Goal: Task Accomplishment & Management: Manage account settings

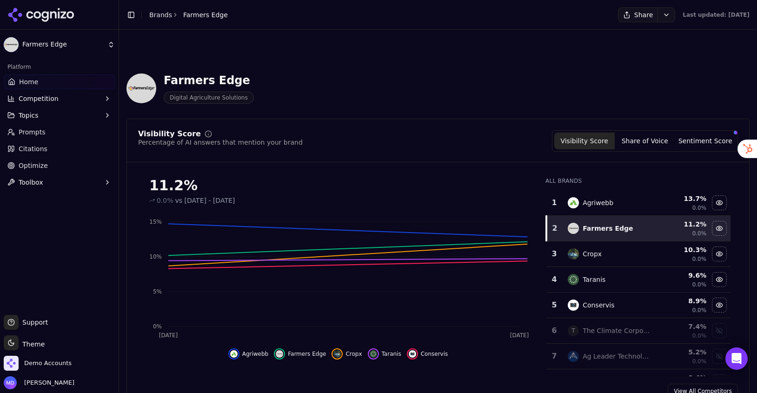
click at [163, 15] on link "Brands" at bounding box center [160, 14] width 23 height 7
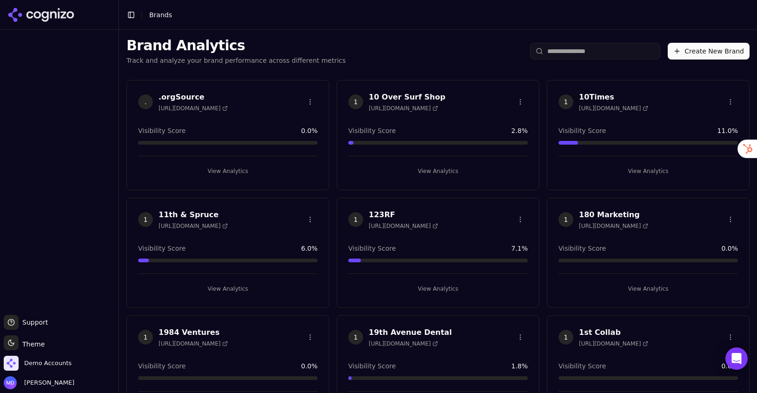
click at [587, 49] on input "search" at bounding box center [595, 51] width 130 height 17
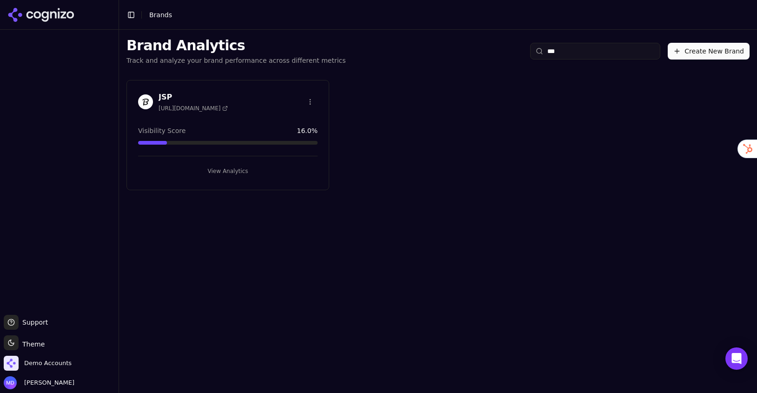
type input "***"
click at [223, 167] on button "View Analytics" at bounding box center [228, 171] width 180 height 15
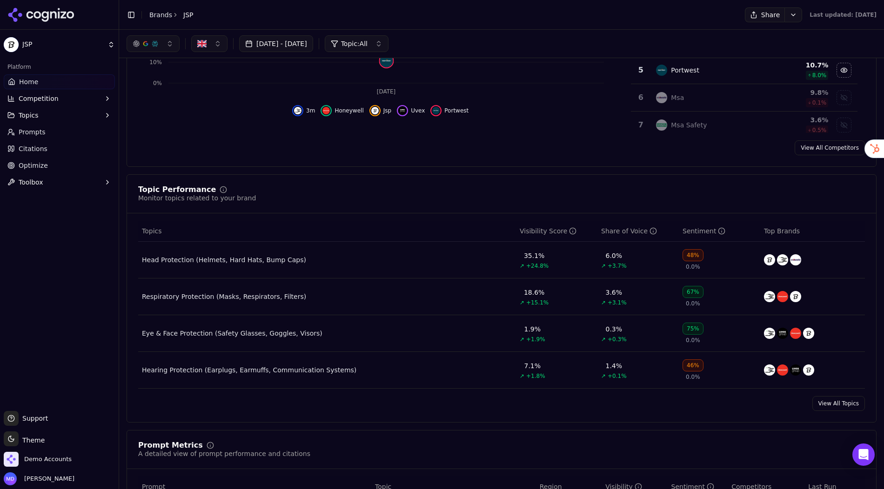
scroll to position [243, 0]
click at [302, 176] on div "Topic Performance Monitor topics related to your brand Topics Visibility Score …" at bounding box center [501, 299] width 750 height 248
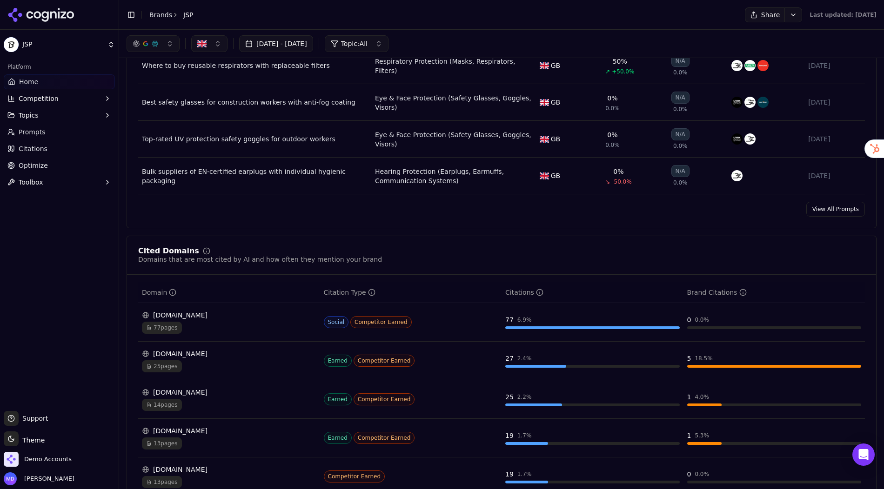
scroll to position [726, 0]
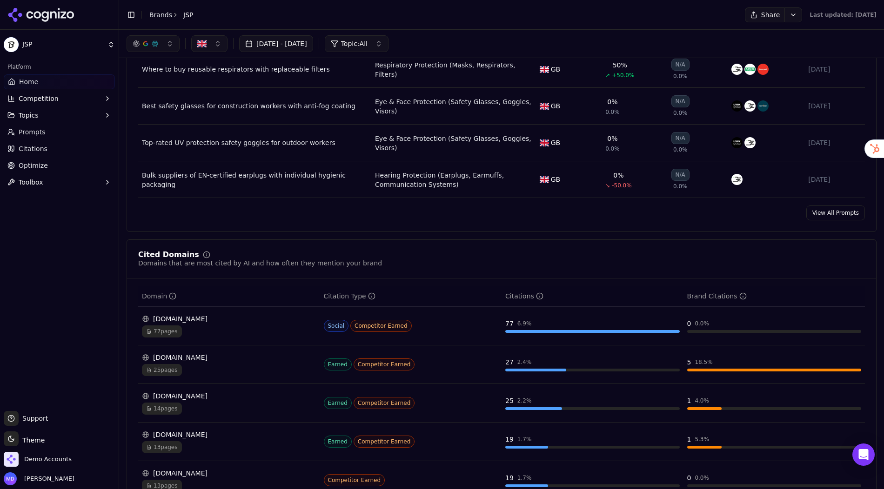
click at [757, 211] on link "View All Prompts" at bounding box center [835, 213] width 59 height 15
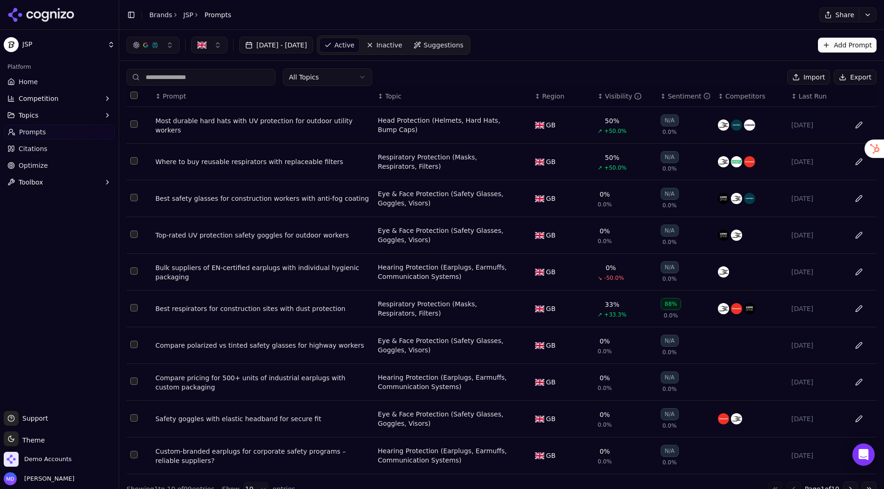
click at [610, 101] on th "↕ Visibility" at bounding box center [625, 96] width 63 height 21
click at [609, 97] on div "Visibility" at bounding box center [623, 96] width 37 height 9
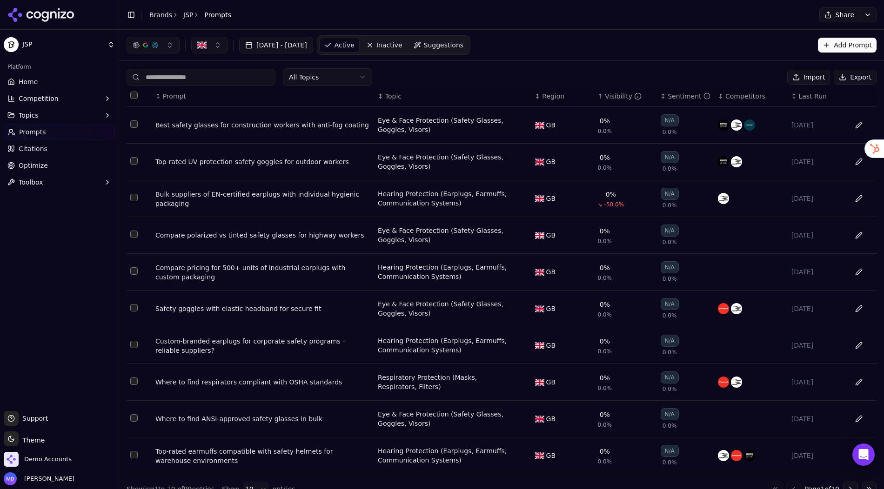
click at [609, 97] on div "Visibility" at bounding box center [623, 96] width 37 height 9
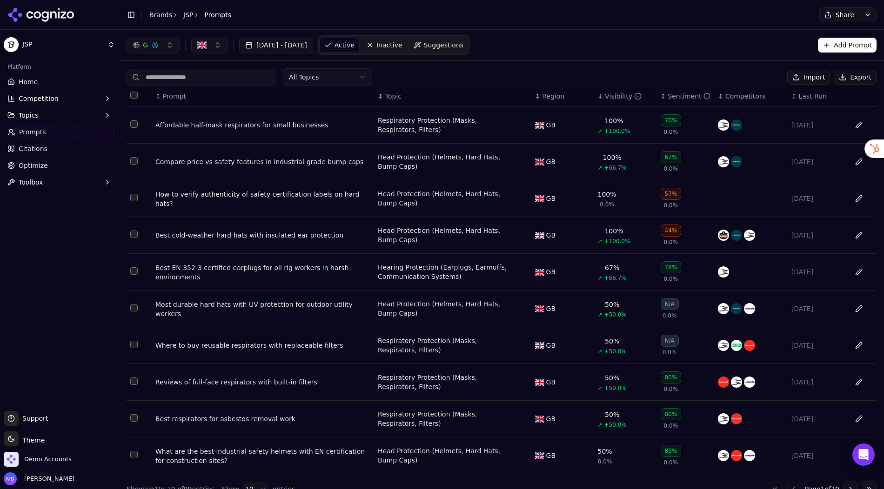
scroll to position [12, 0]
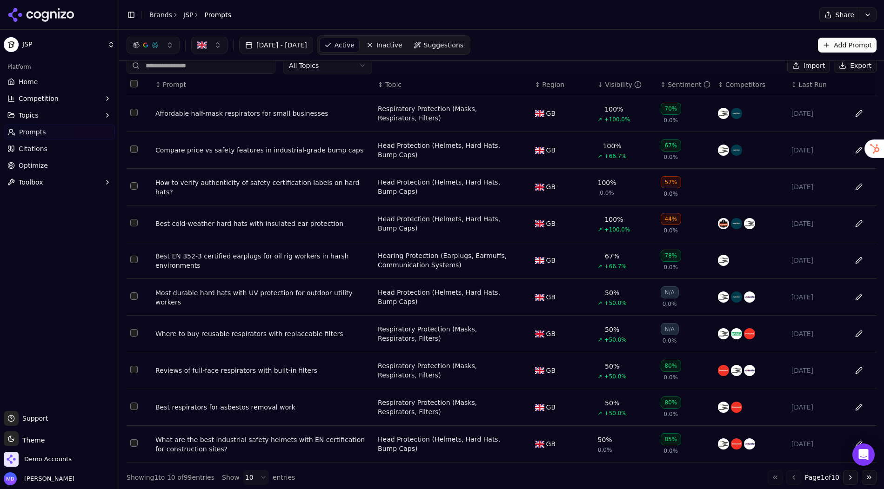
click at [757, 392] on button "Go to next page" at bounding box center [850, 477] width 15 height 15
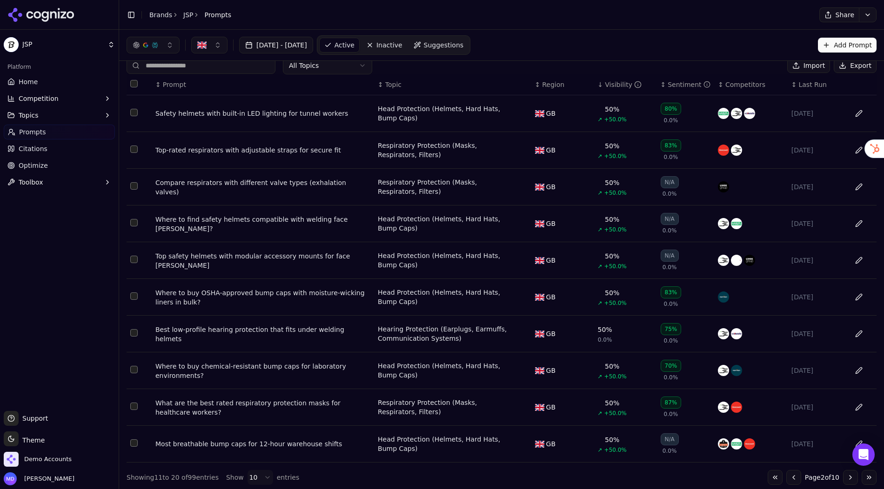
click at [757, 392] on button "Go to next page" at bounding box center [850, 477] width 15 height 15
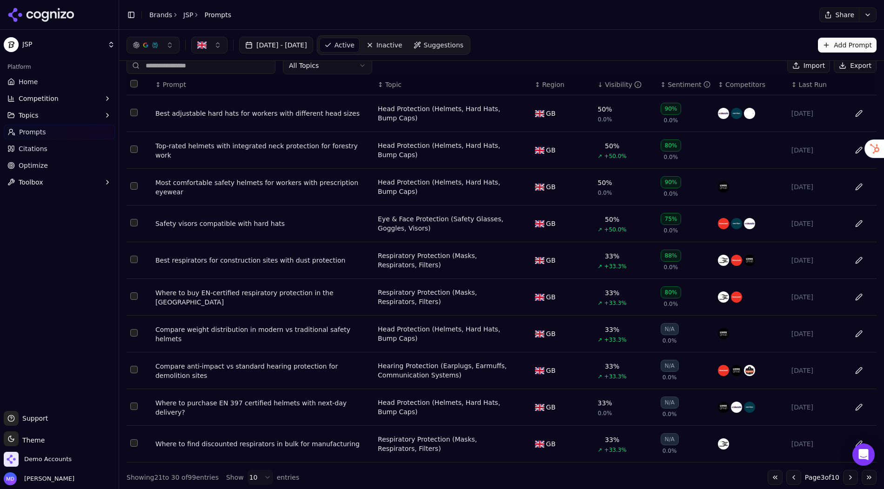
click at [757, 392] on button "Go to next page" at bounding box center [850, 477] width 15 height 15
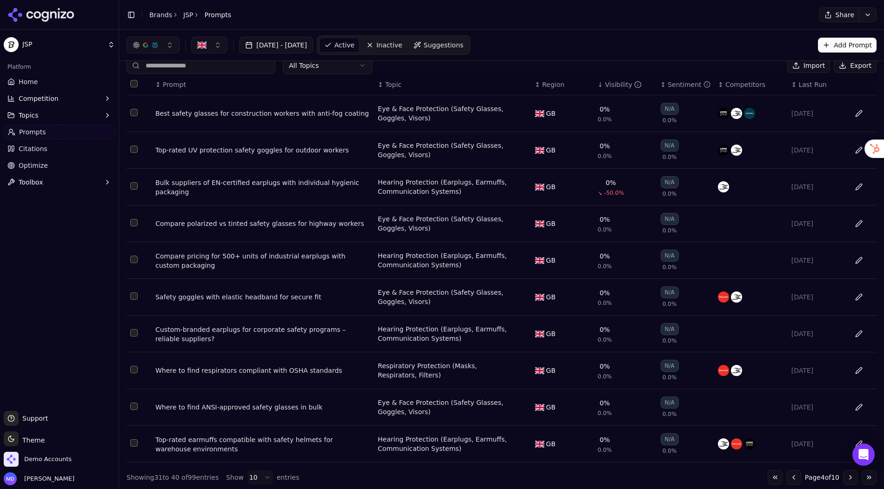
click at [757, 392] on button "Go to next page" at bounding box center [850, 477] width 15 height 15
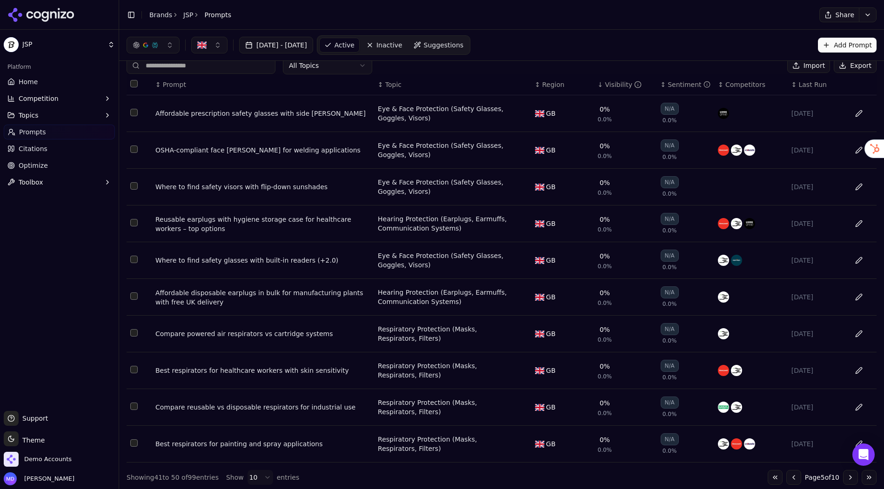
click at [53, 144] on link "Citations" at bounding box center [59, 148] width 111 height 15
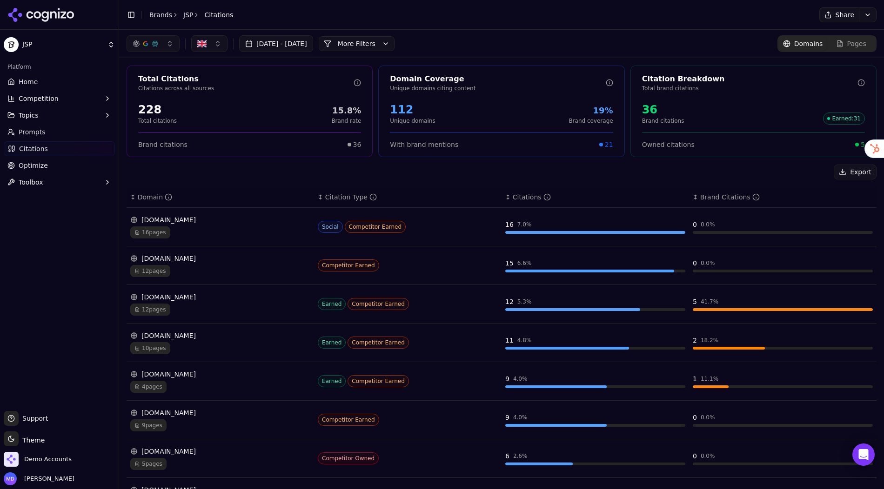
click at [58, 166] on link "Optimize" at bounding box center [59, 165] width 111 height 15
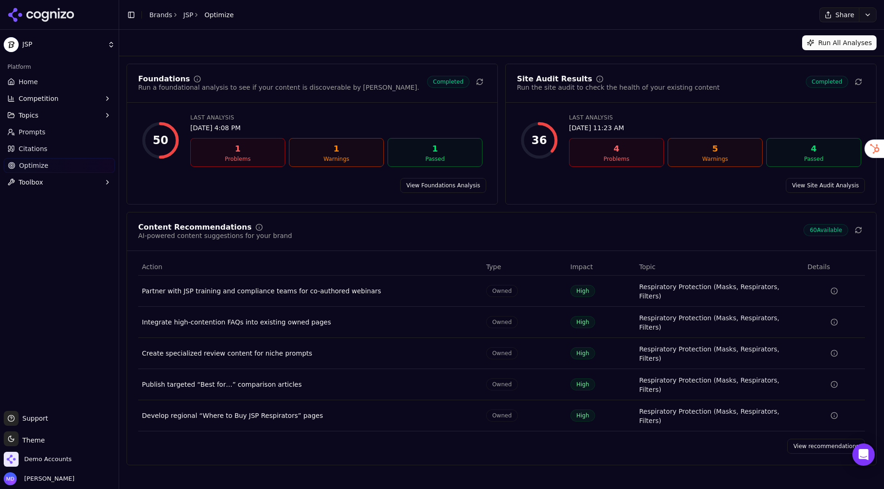
click at [757, 392] on link "View recommendations" at bounding box center [826, 446] width 78 height 15
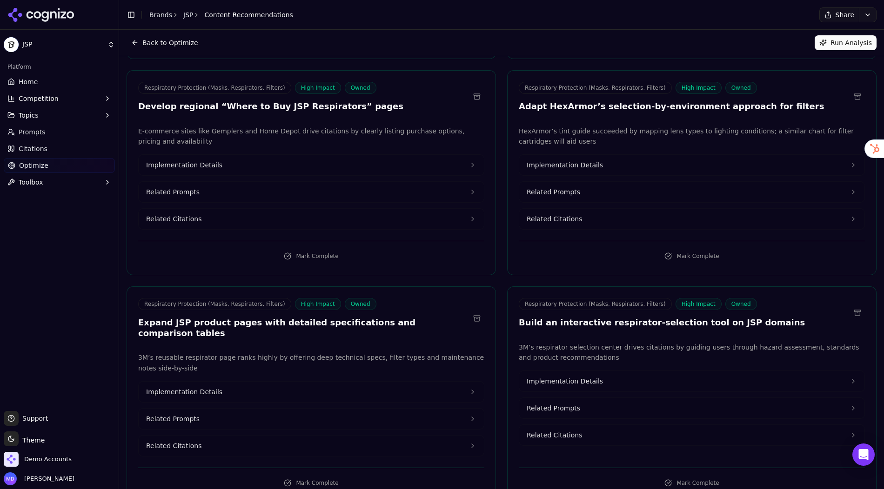
scroll to position [463, 0]
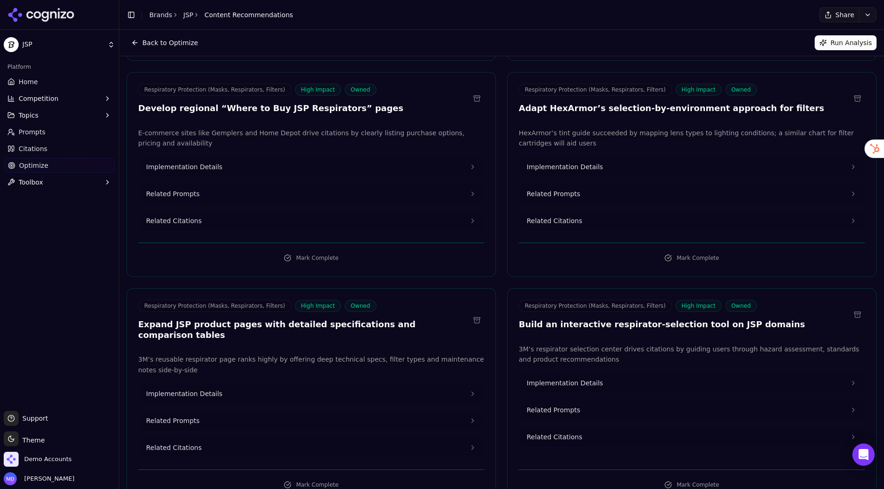
click at [395, 157] on button "Implementation Details" at bounding box center [311, 167] width 345 height 20
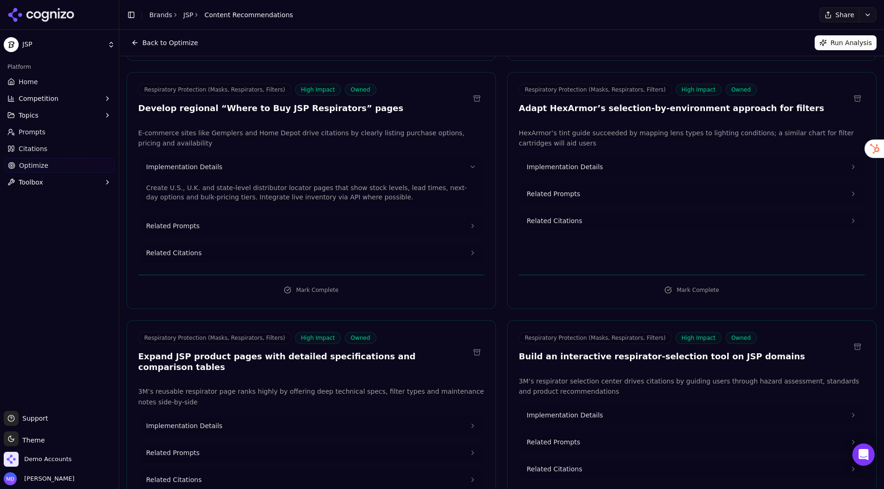
scroll to position [0, 0]
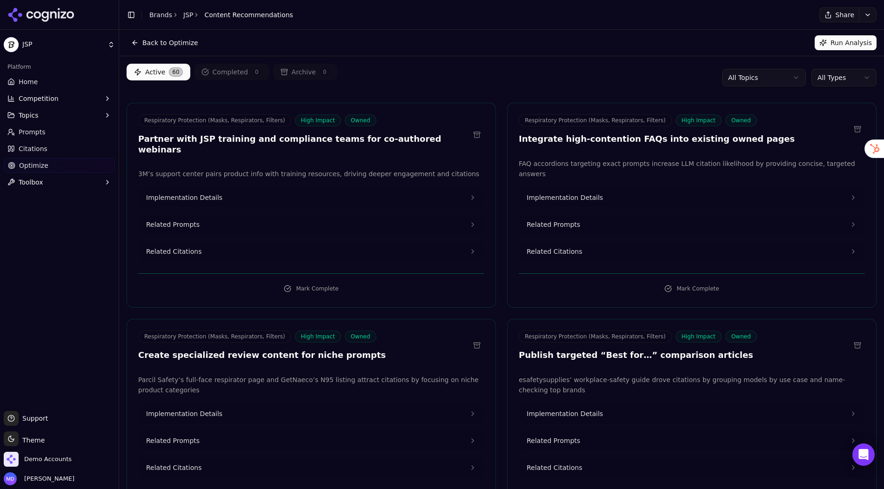
click at [757, 81] on html "JSP Platform Home Competition Topics Prompts Citations Optimize Toolbox Support…" at bounding box center [442, 244] width 884 height 489
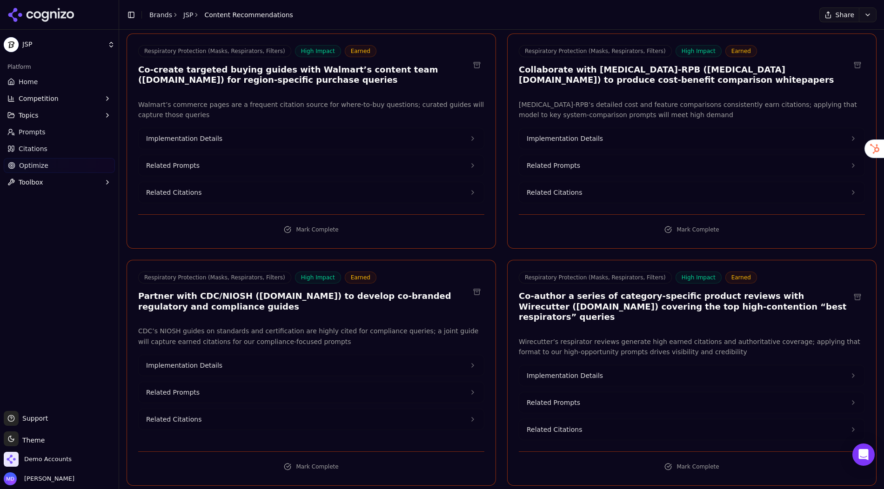
scroll to position [299, 0]
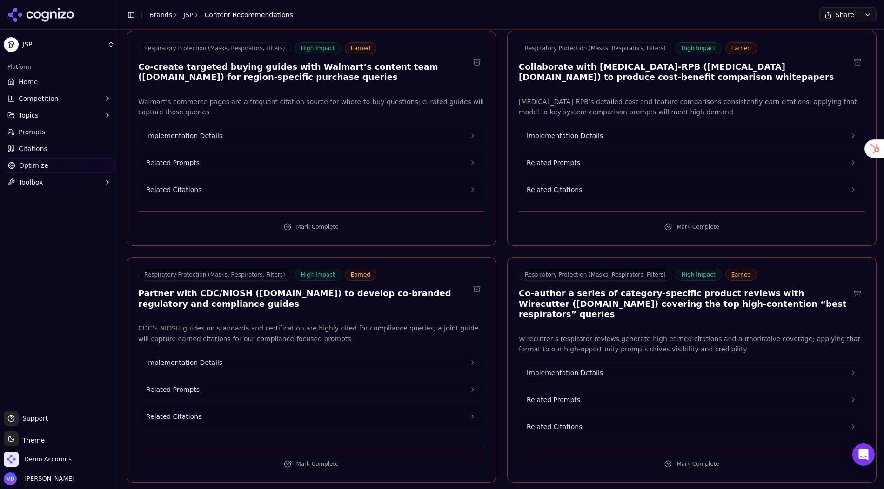
click at [379, 126] on button "Implementation Details" at bounding box center [311, 136] width 345 height 20
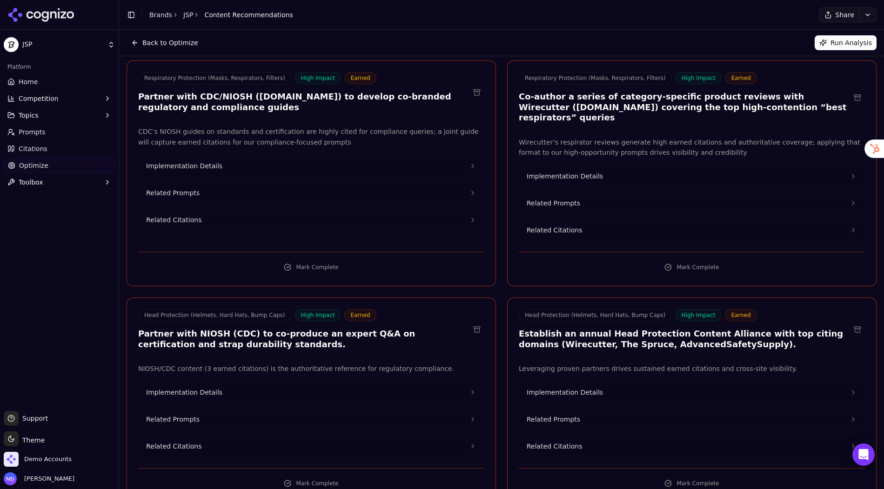
scroll to position [525, 0]
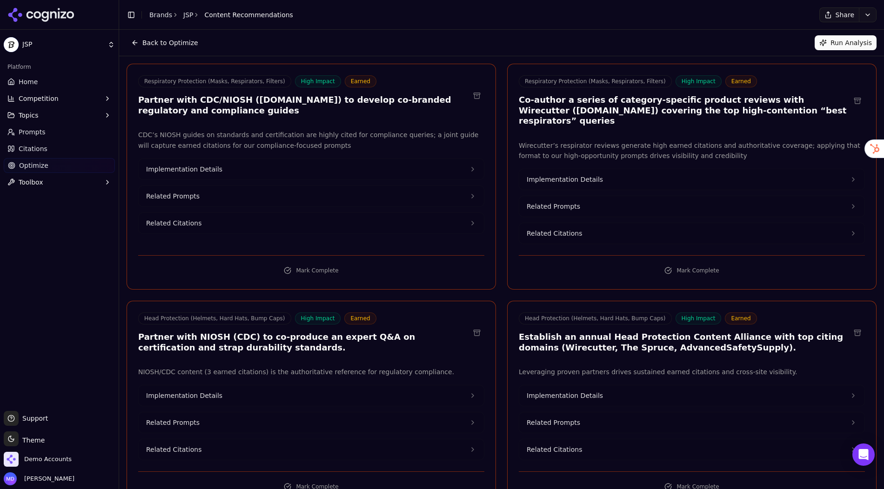
click at [166, 10] on div "Toggle Sidebar Brands JSP Content Recommendations" at bounding box center [209, 14] width 181 height 13
click at [164, 12] on link "Brands" at bounding box center [160, 14] width 23 height 7
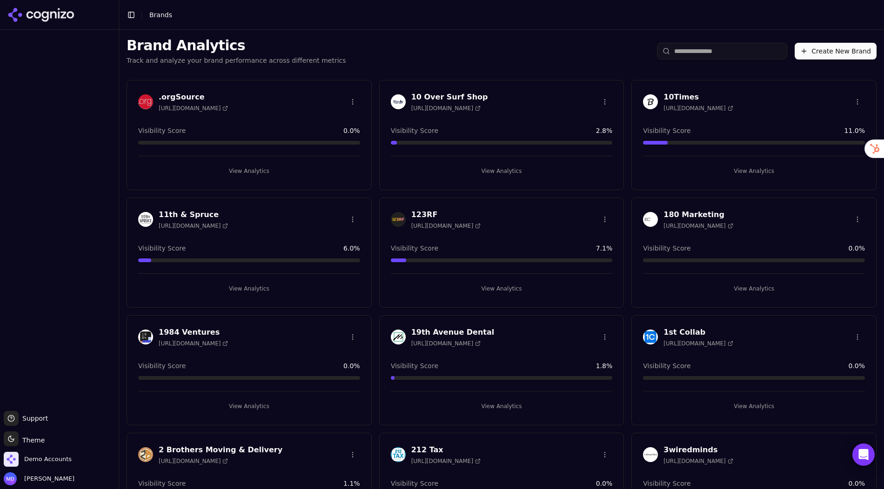
click at [757, 52] on input "search" at bounding box center [722, 51] width 130 height 17
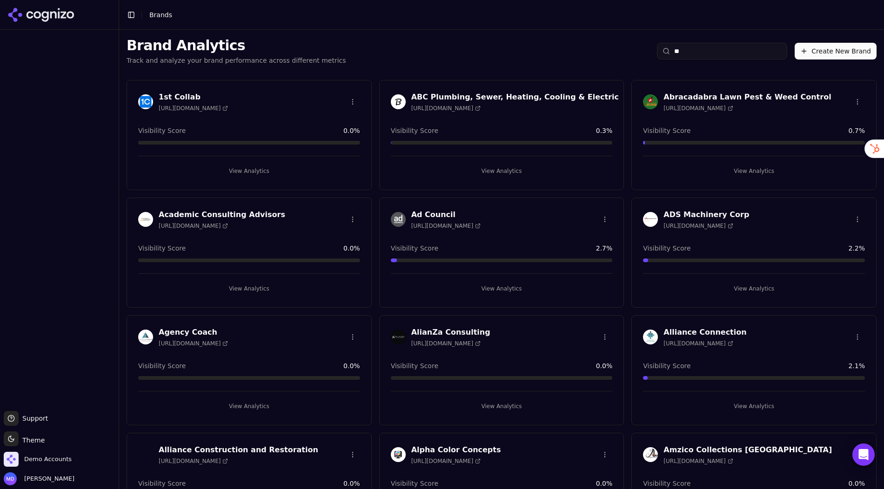
type input "*"
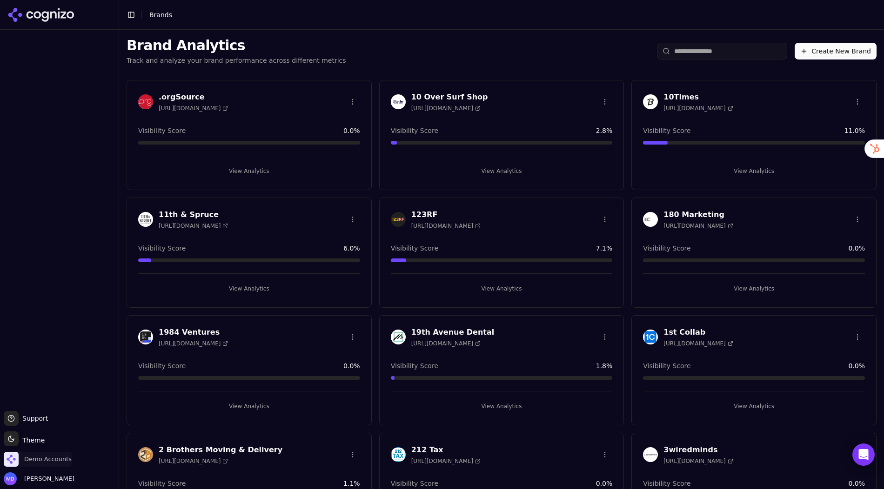
click at [53, 392] on span "Demo Accounts" at bounding box center [47, 459] width 47 height 8
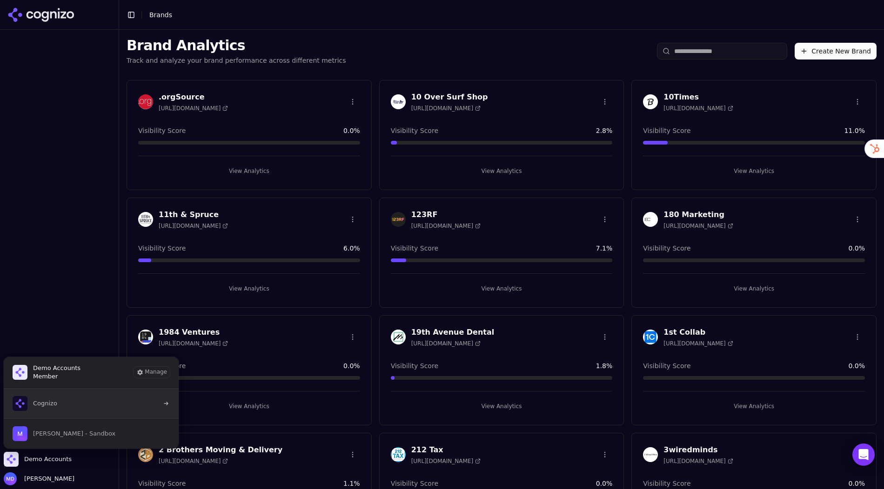
click at [63, 392] on button "Cognizo" at bounding box center [91, 404] width 176 height 30
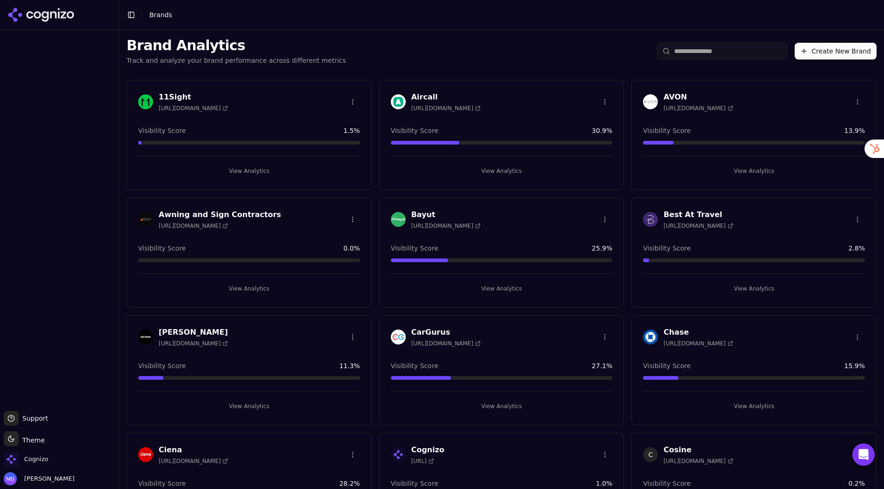
click at [715, 52] on input "search" at bounding box center [722, 51] width 130 height 17
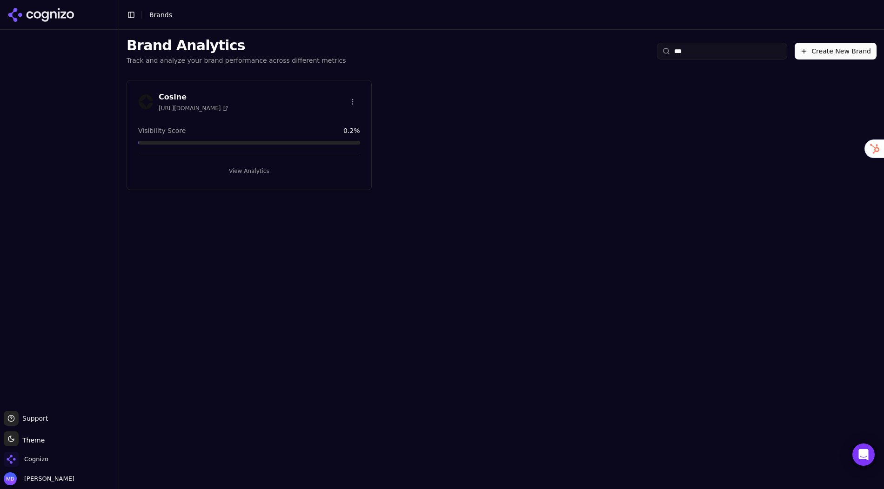
type input "***"
click at [238, 170] on button "View Analytics" at bounding box center [249, 171] width 222 height 15
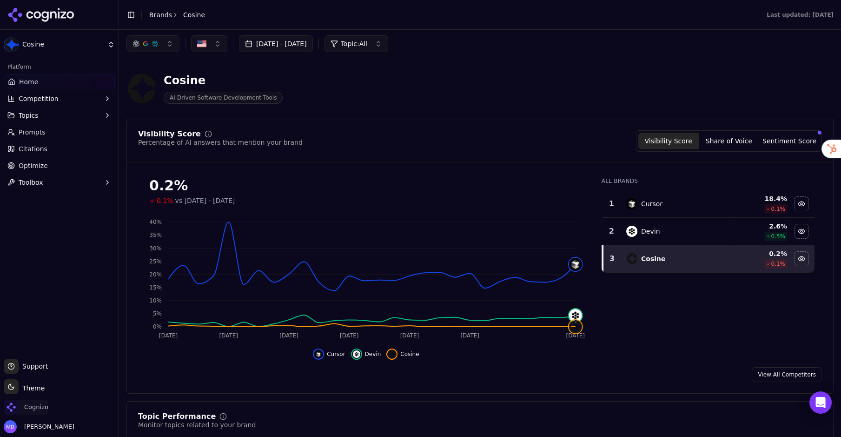
click at [35, 411] on span "Cognizo" at bounding box center [26, 406] width 45 height 15
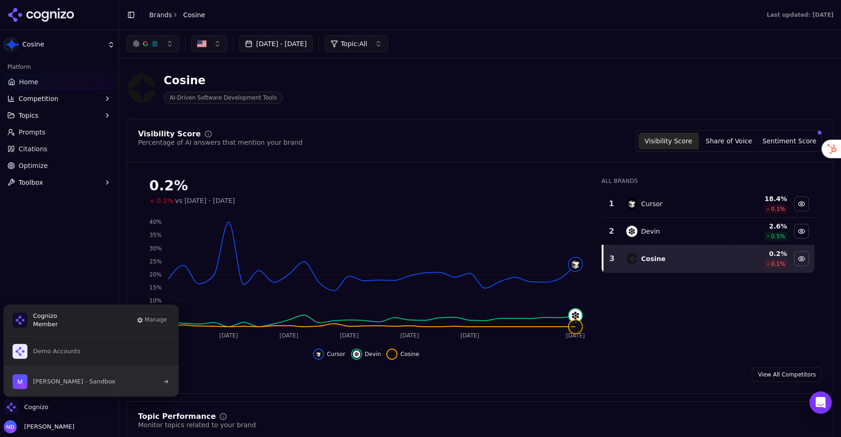
click at [59, 384] on span "[PERSON_NAME] - Sandbox" at bounding box center [74, 381] width 82 height 8
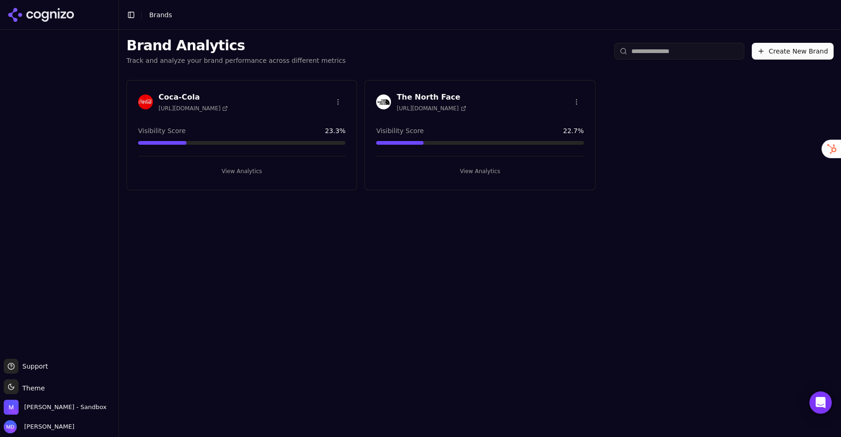
click at [226, 172] on button "View Analytics" at bounding box center [241, 171] width 207 height 15
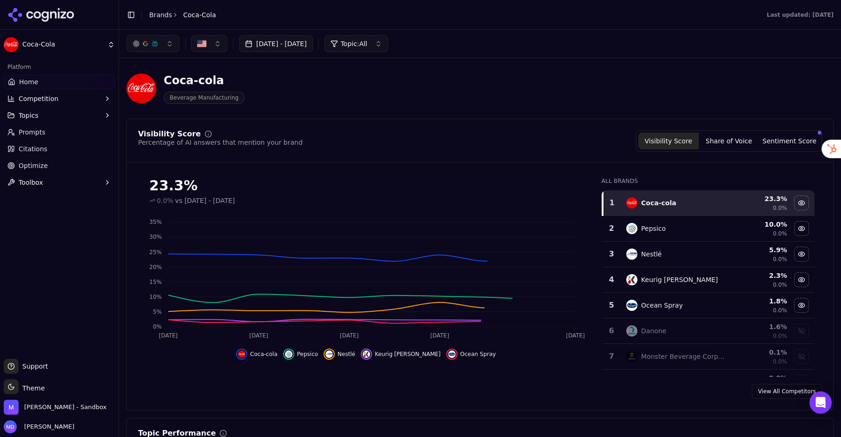
click at [214, 34] on div "Aug 05, 2025 - Sep 04, 2025 Topic: All" at bounding box center [480, 44] width 722 height 28
click at [214, 41] on button "button" at bounding box center [209, 43] width 36 height 17
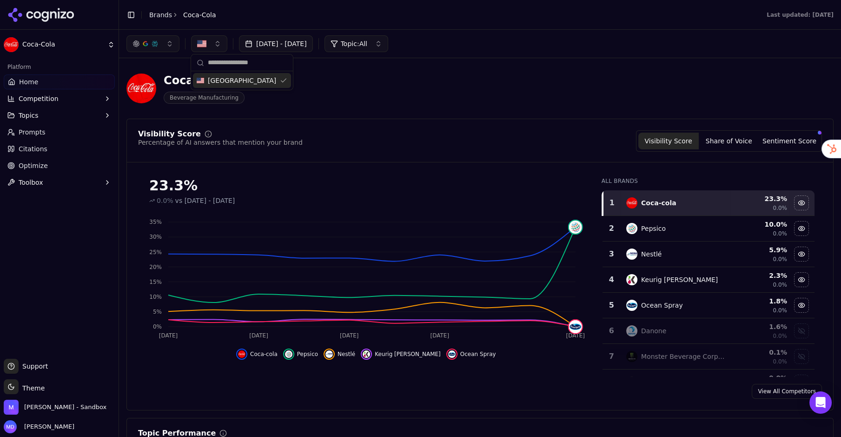
click at [214, 41] on button "button" at bounding box center [209, 43] width 36 height 17
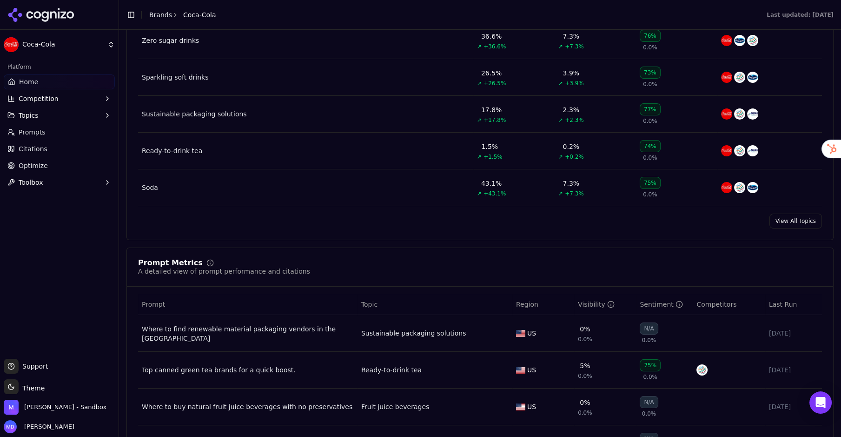
scroll to position [659, 0]
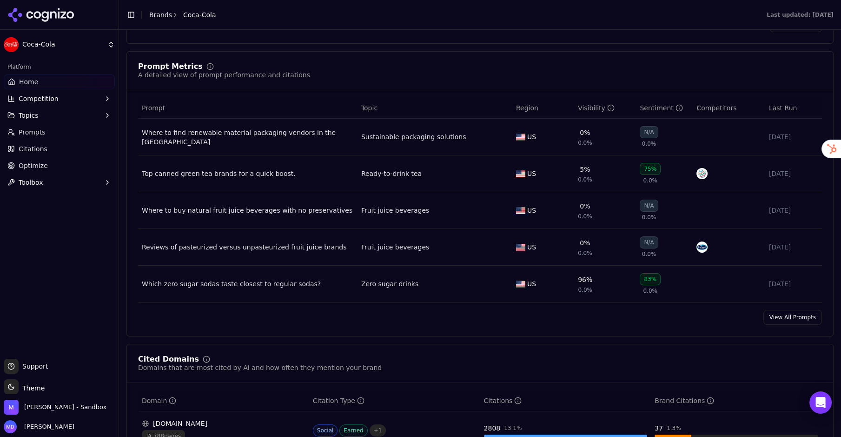
click at [779, 318] on link "View All Prompts" at bounding box center [793, 317] width 59 height 15
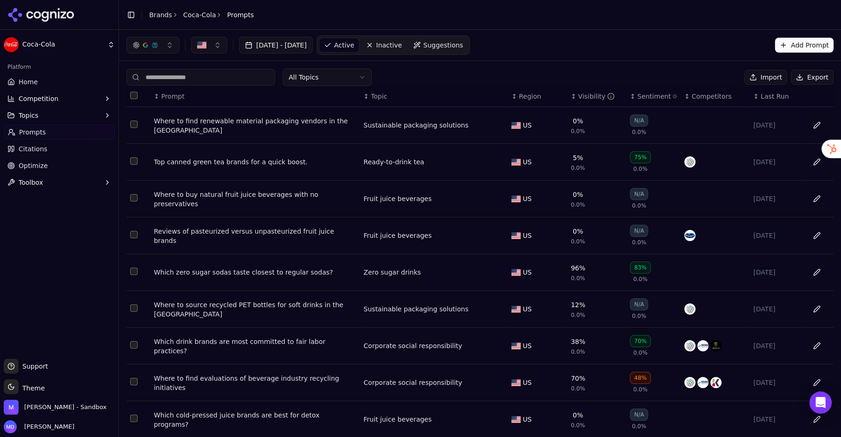
click at [217, 164] on div "Top canned green tea brands for a quick boost." at bounding box center [255, 161] width 202 height 9
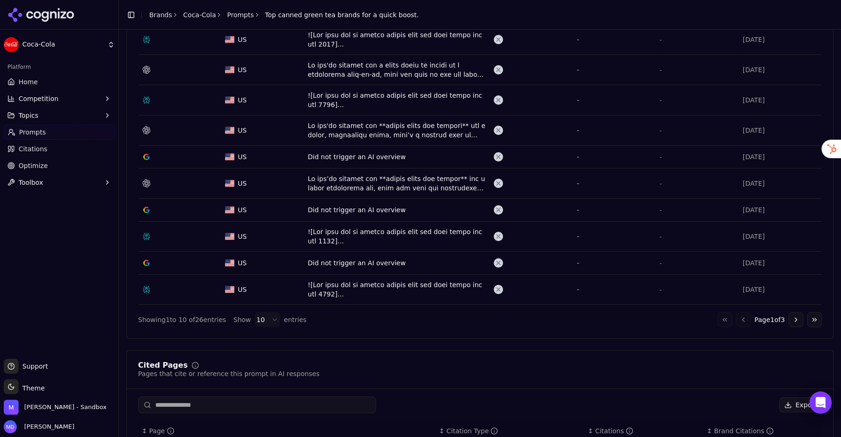
scroll to position [373, 0]
click at [796, 312] on button "Go to next page" at bounding box center [796, 318] width 15 height 15
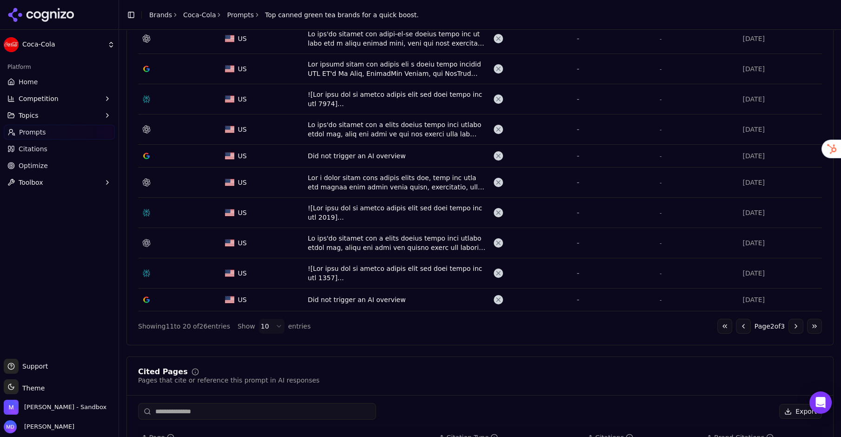
click at [795, 319] on button "Go to next page" at bounding box center [796, 326] width 15 height 15
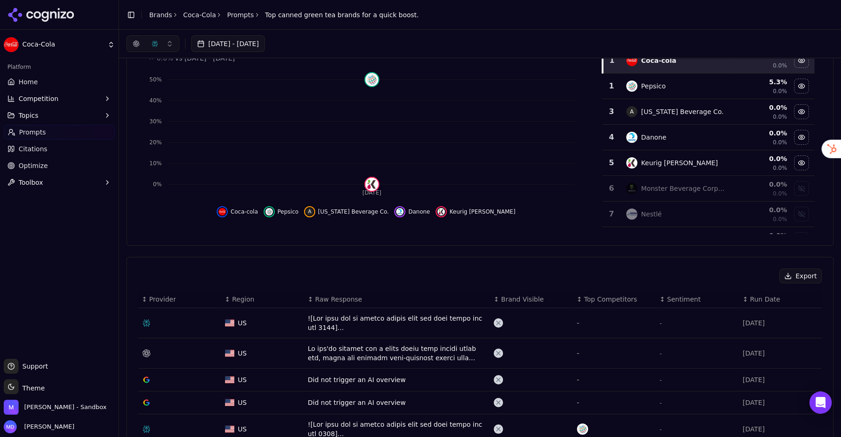
scroll to position [0, 0]
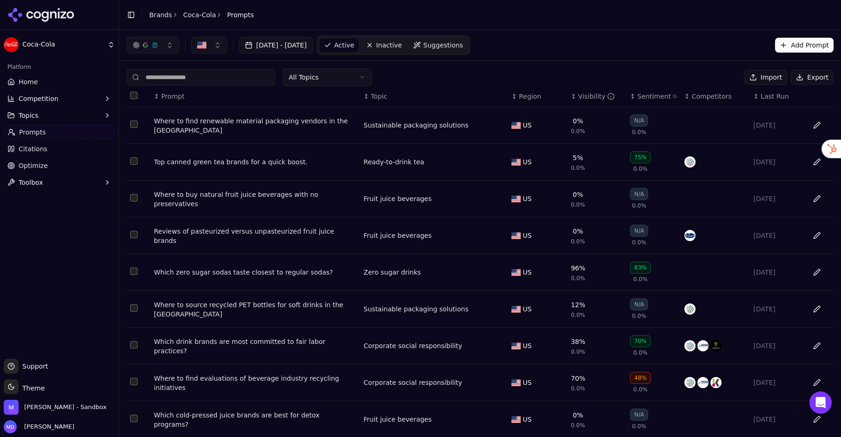
scroll to position [35, 0]
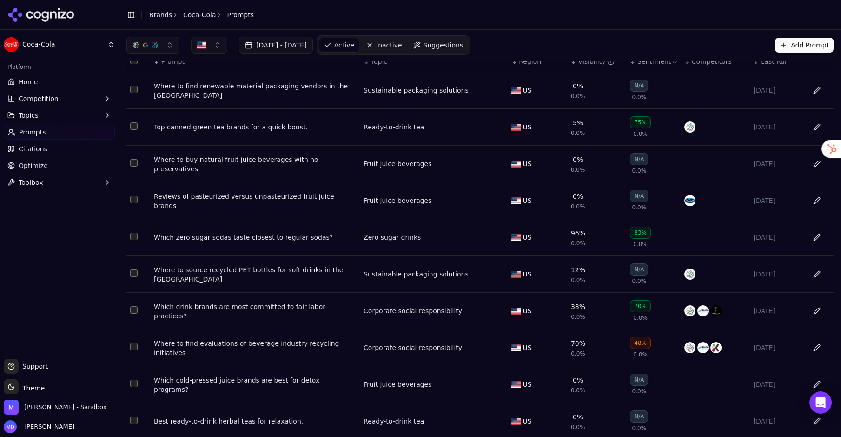
click at [204, 236] on div "Which zero sugar sodas taste closest to regular sodas?" at bounding box center [255, 237] width 202 height 9
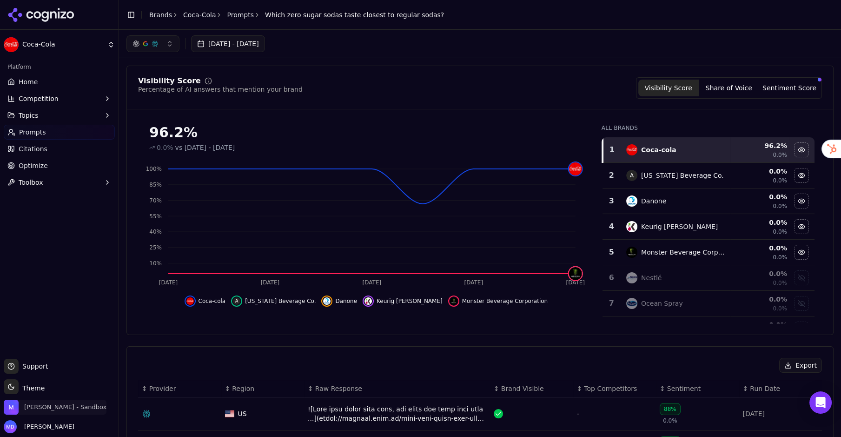
click at [58, 401] on span "[PERSON_NAME] - Sandbox" at bounding box center [55, 406] width 103 height 15
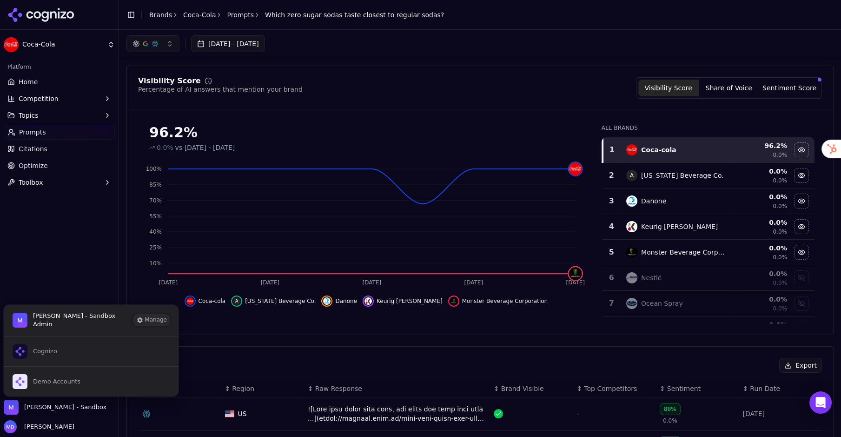
click at [147, 322] on button "Manage" at bounding box center [151, 319] width 36 height 11
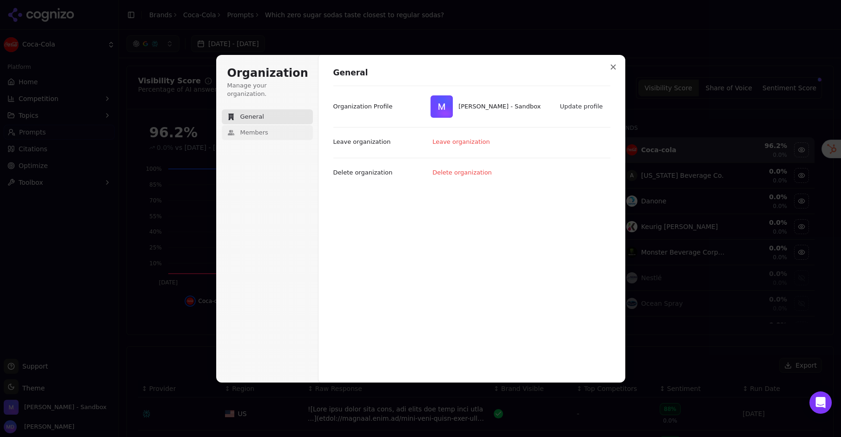
click at [239, 125] on button "Members" at bounding box center [267, 132] width 91 height 15
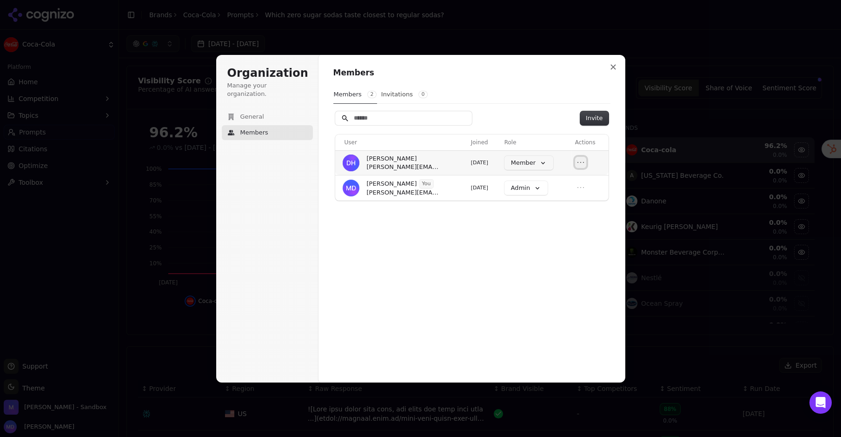
click at [582, 163] on icon "Open menu" at bounding box center [580, 162] width 9 height 9
click at [582, 163] on icon "Close menu" at bounding box center [580, 162] width 9 height 9
click at [580, 167] on button "Open menu" at bounding box center [580, 162] width 11 height 11
click at [568, 176] on button "Remove member" at bounding box center [558, 178] width 63 height 12
click at [588, 119] on button "Invite" at bounding box center [594, 118] width 28 height 14
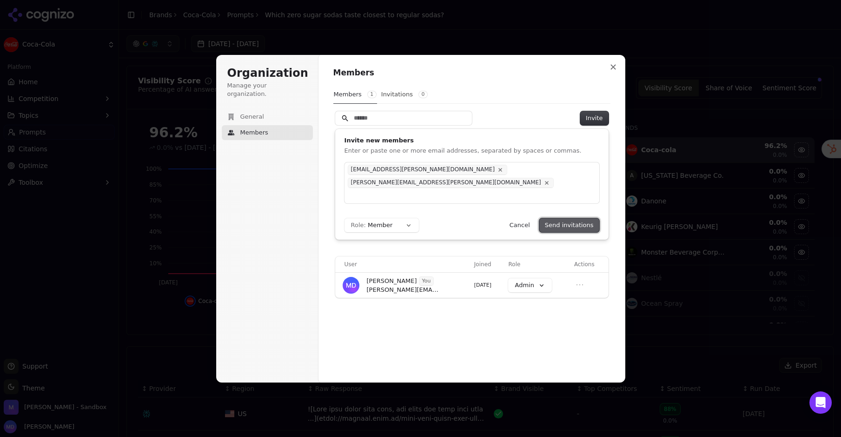
click at [562, 221] on button "Send invitations" at bounding box center [569, 225] width 60 height 14
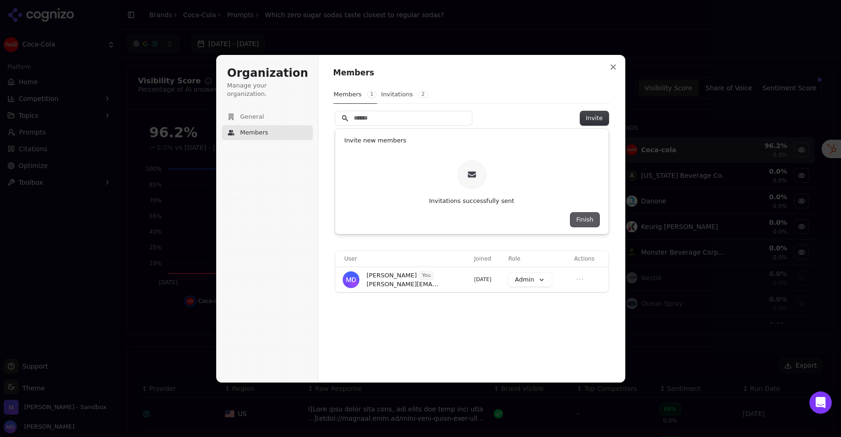
click at [583, 213] on button "Finish" at bounding box center [585, 220] width 28 height 14
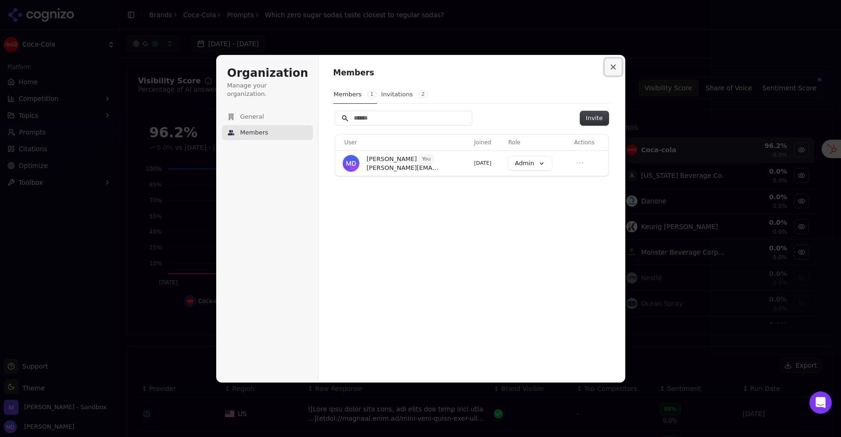
click at [618, 67] on button "Close modal" at bounding box center [613, 67] width 17 height 17
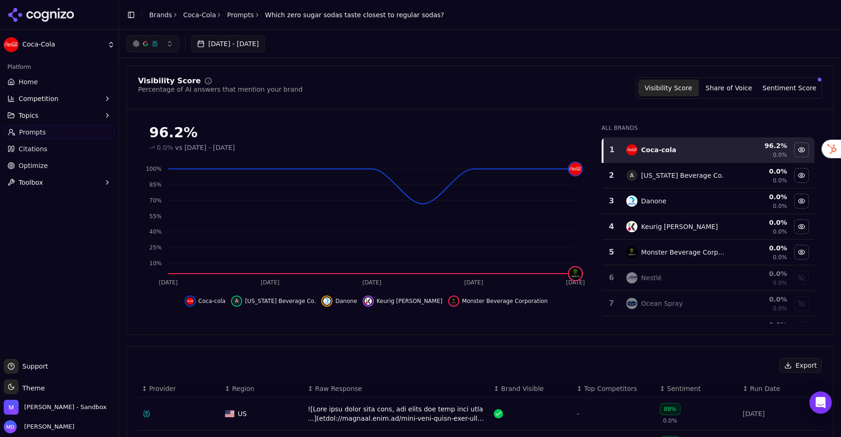
click at [163, 14] on link "Brands" at bounding box center [160, 14] width 23 height 7
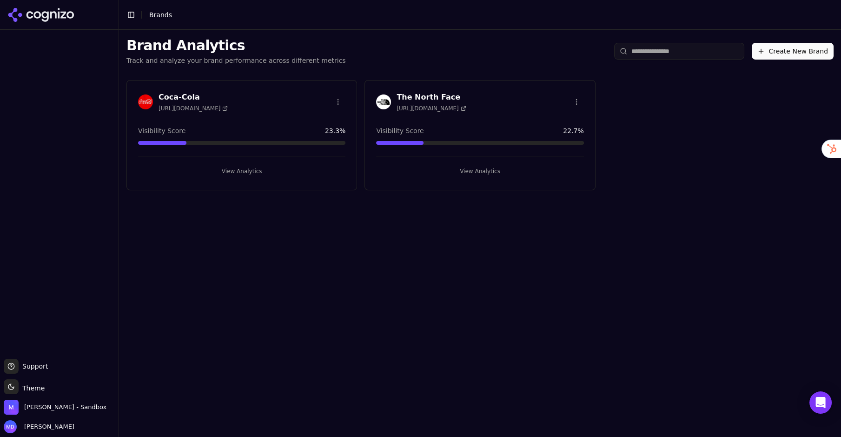
click at [503, 175] on button "View Analytics" at bounding box center [479, 171] width 207 height 15
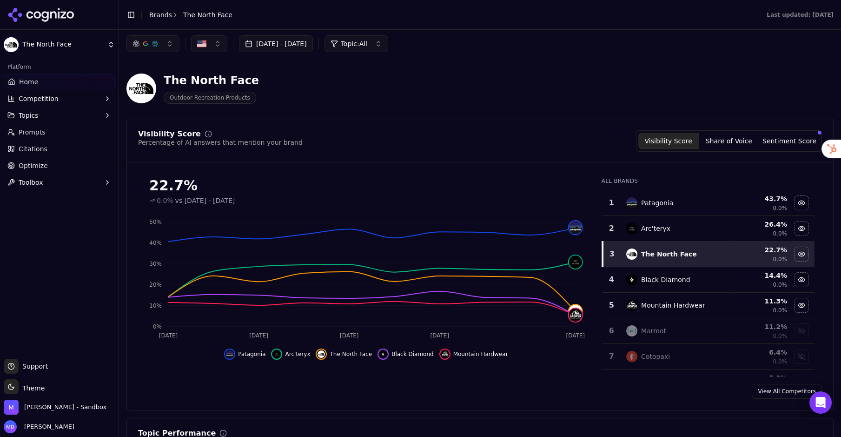
click at [58, 165] on link "Optimize" at bounding box center [59, 165] width 111 height 15
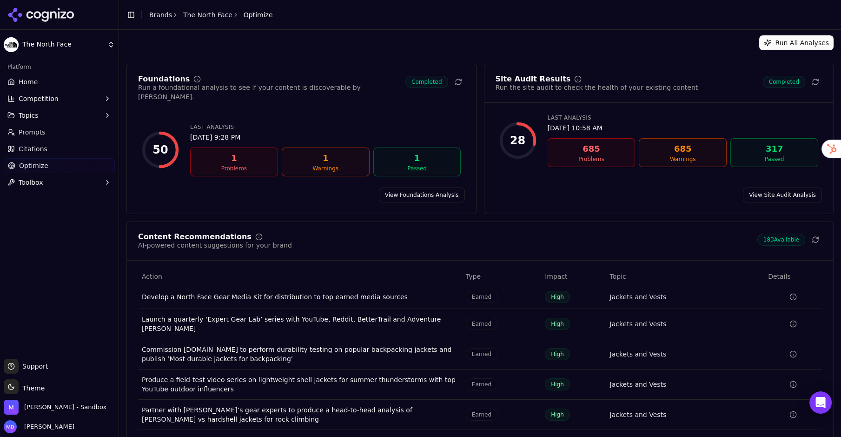
click at [43, 142] on link "Citations" at bounding box center [59, 148] width 111 height 15
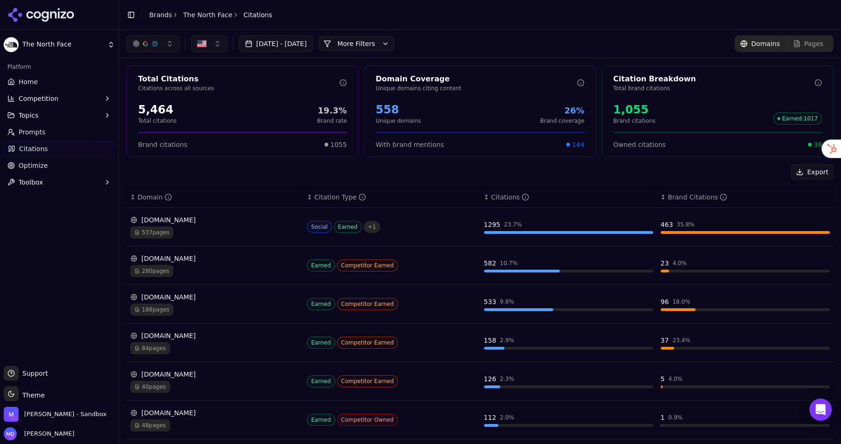
click at [157, 12] on link "Brands" at bounding box center [160, 14] width 23 height 7
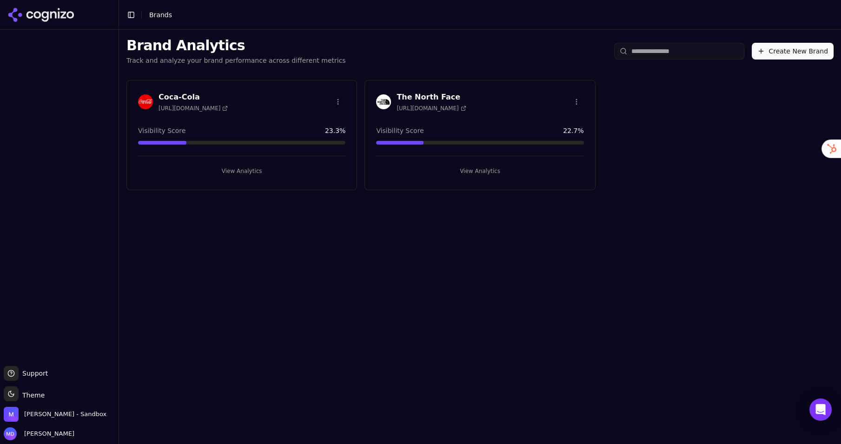
click at [655, 54] on input "search" at bounding box center [679, 51] width 130 height 17
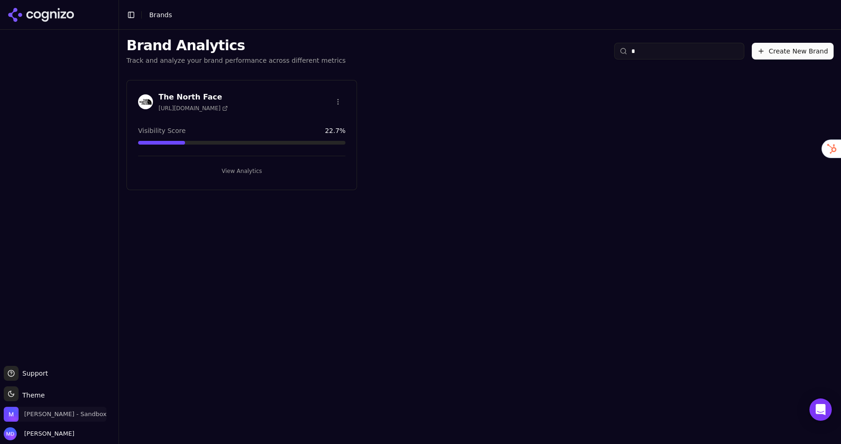
type input "*"
click at [22, 412] on span "[PERSON_NAME] - Sandbox" at bounding box center [55, 414] width 103 height 15
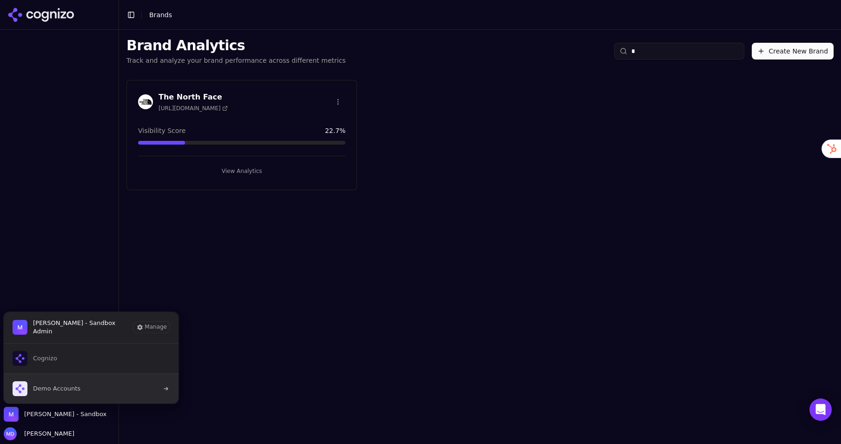
click at [62, 383] on span "Demo Accounts" at bounding box center [47, 388] width 68 height 15
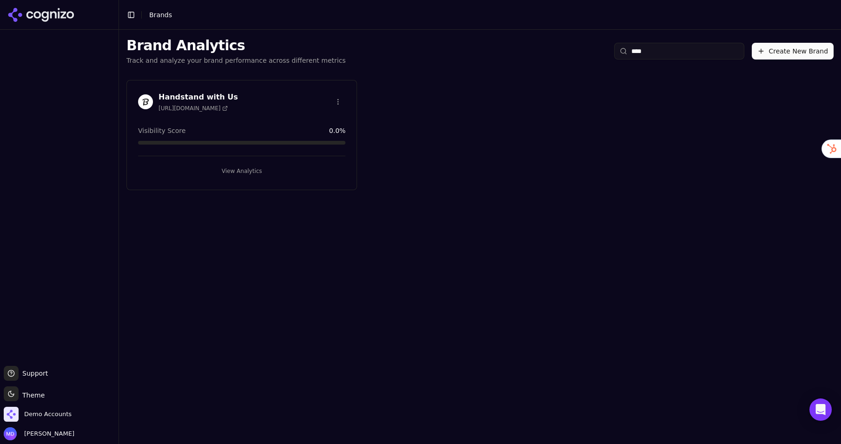
type input "****"
click at [258, 171] on button "View Analytics" at bounding box center [241, 171] width 207 height 15
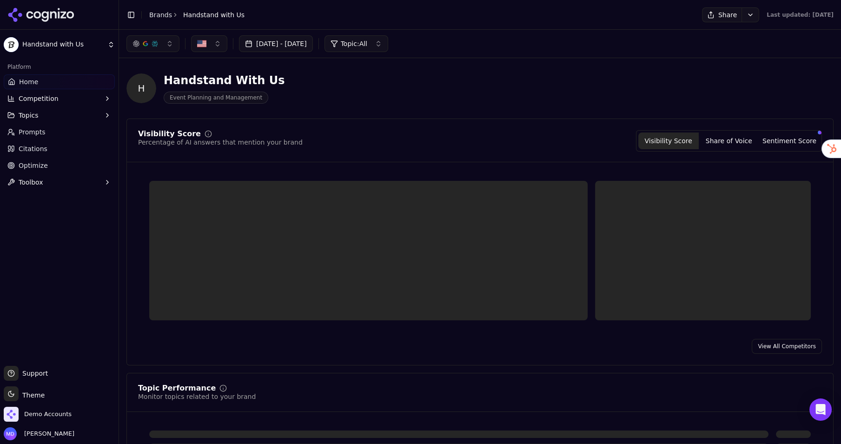
click at [37, 162] on span "Optimize" at bounding box center [33, 165] width 29 height 9
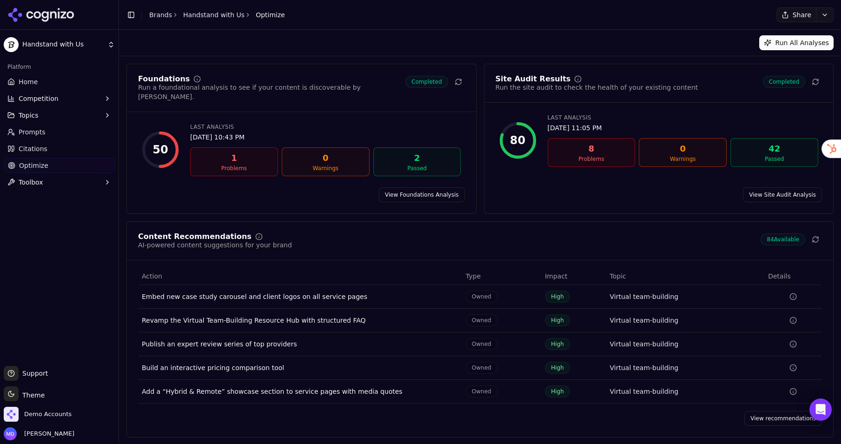
click at [31, 133] on span "Prompts" at bounding box center [32, 131] width 27 height 9
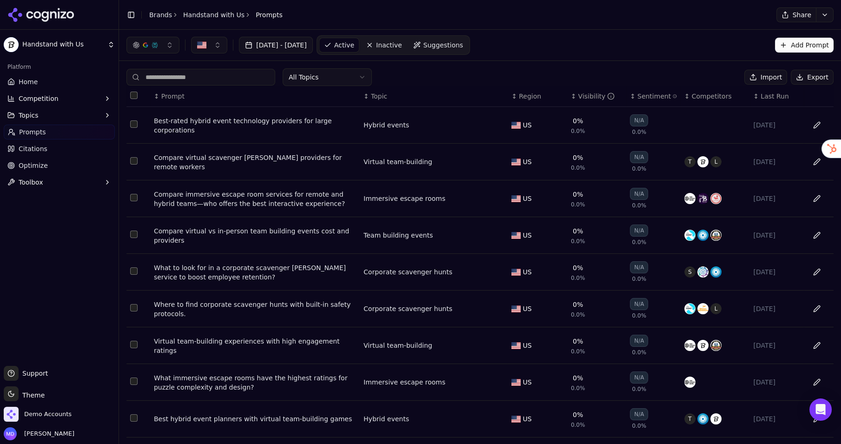
click at [468, 51] on link "Suggestions" at bounding box center [439, 45] width 60 height 15
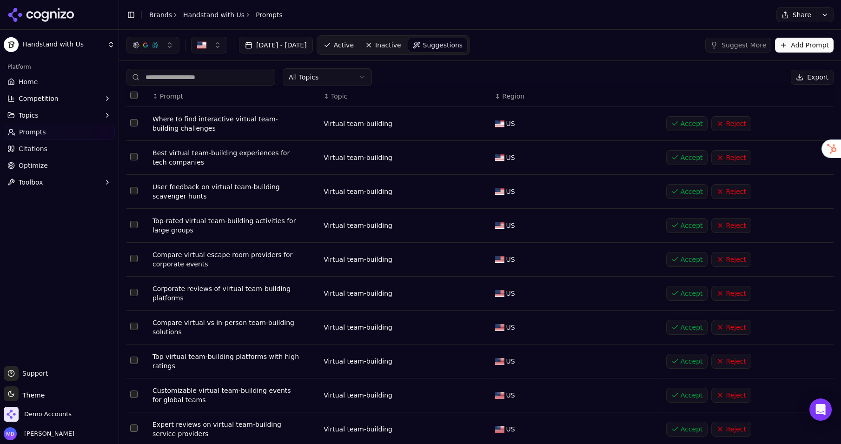
click at [54, 77] on link "Home" at bounding box center [59, 81] width 111 height 15
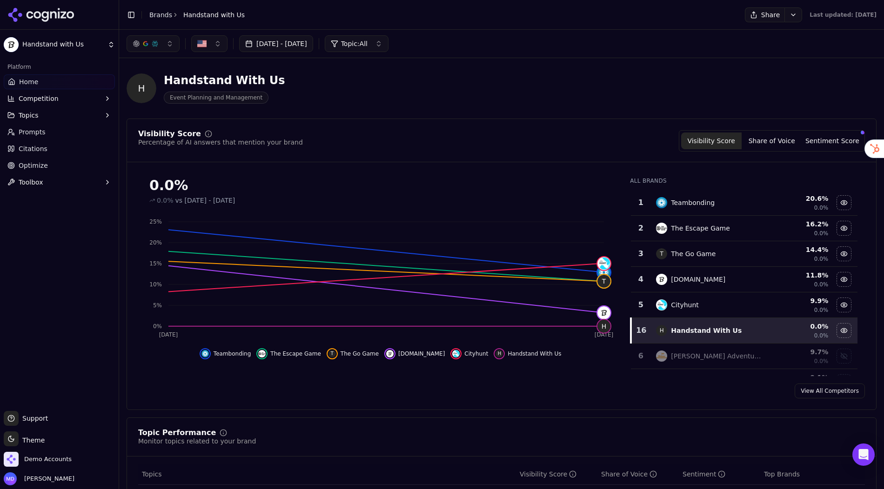
click at [823, 145] on button "Sentiment Score" at bounding box center [832, 141] width 60 height 17
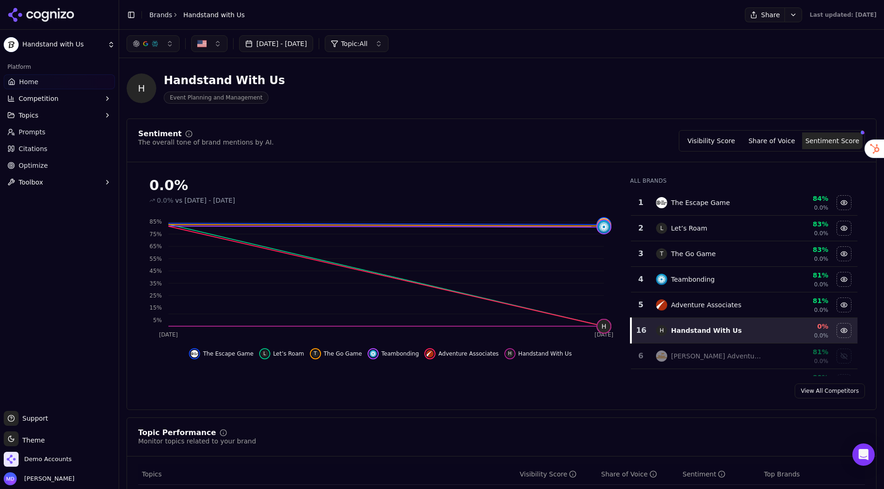
click at [723, 143] on button "Visibility Score" at bounding box center [711, 141] width 60 height 17
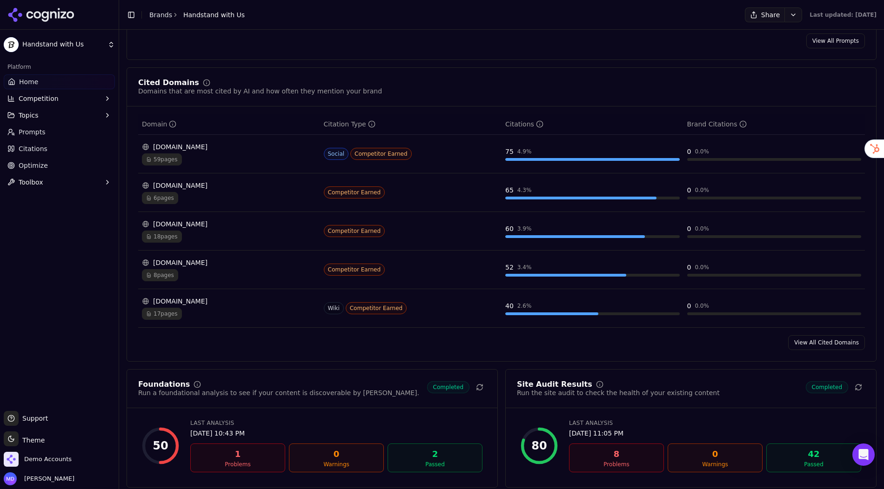
scroll to position [941, 0]
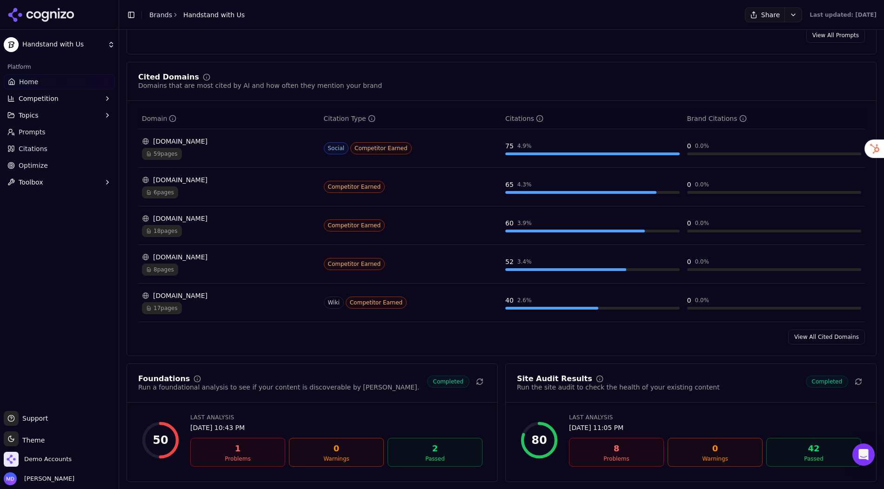
click at [246, 186] on div "6 pages" at bounding box center [229, 192] width 174 height 12
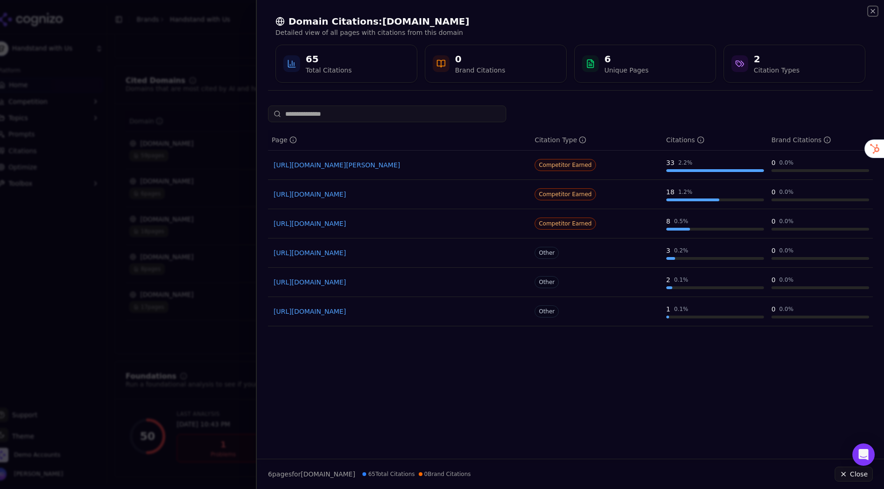
click at [841, 13] on icon "button" at bounding box center [872, 10] width 7 height 7
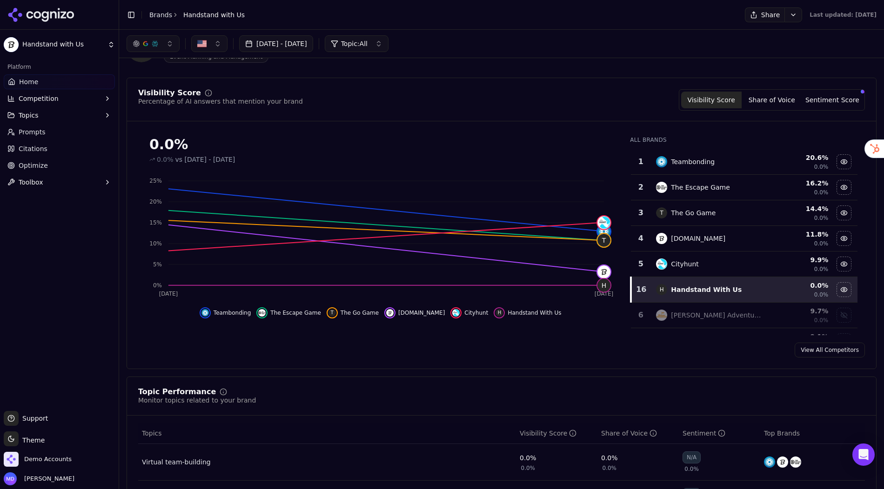
scroll to position [0, 0]
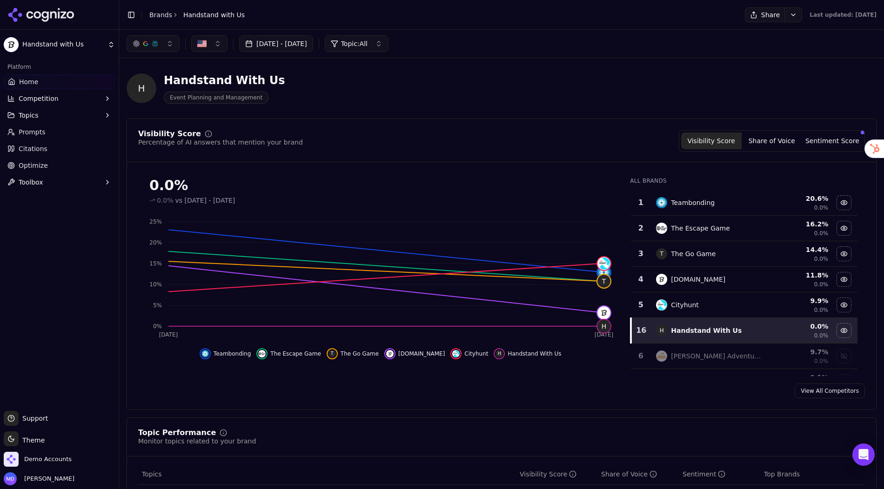
click at [45, 164] on span "Optimize" at bounding box center [33, 165] width 29 height 9
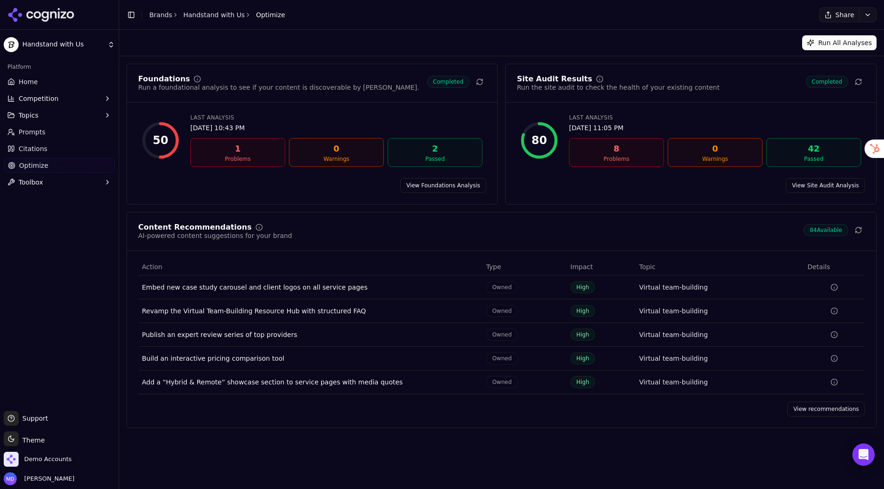
click at [821, 406] on link "View recommendations" at bounding box center [826, 409] width 78 height 15
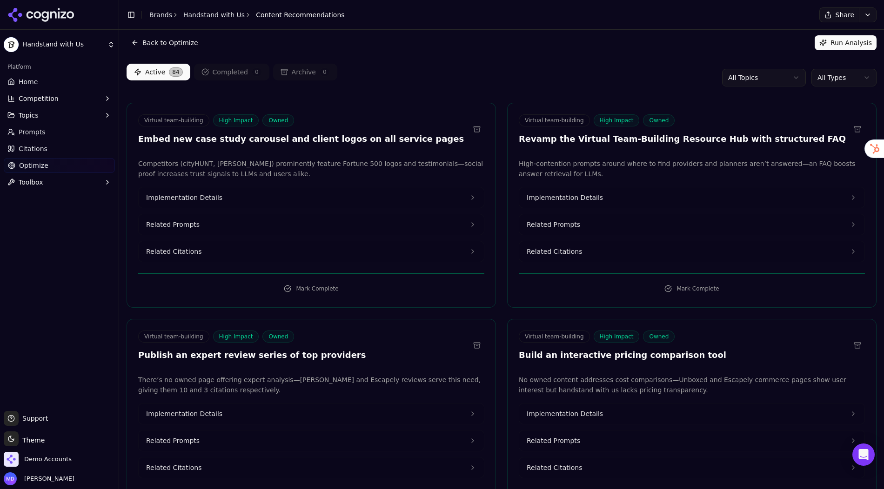
click at [761, 84] on html "Handstand with Us Platform Home Competition Topics Prompts Citations Optimize T…" at bounding box center [442, 244] width 884 height 489
click at [694, 93] on html "Handstand with Us Platform Home Competition Topics Prompts Citations Optimize T…" at bounding box center [442, 244] width 884 height 489
click at [830, 79] on html "Handstand with Us Platform Home Competition Topics Prompts Citations Optimize T…" at bounding box center [442, 244] width 884 height 489
click at [498, 92] on html "Handstand with Us Platform Home Competition Topics Prompts Citations Optimize T…" at bounding box center [442, 244] width 884 height 489
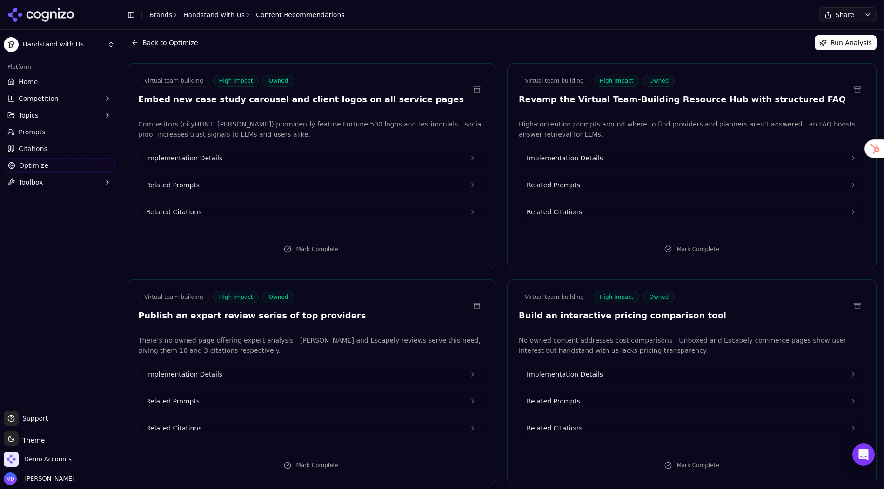
scroll to position [43, 0]
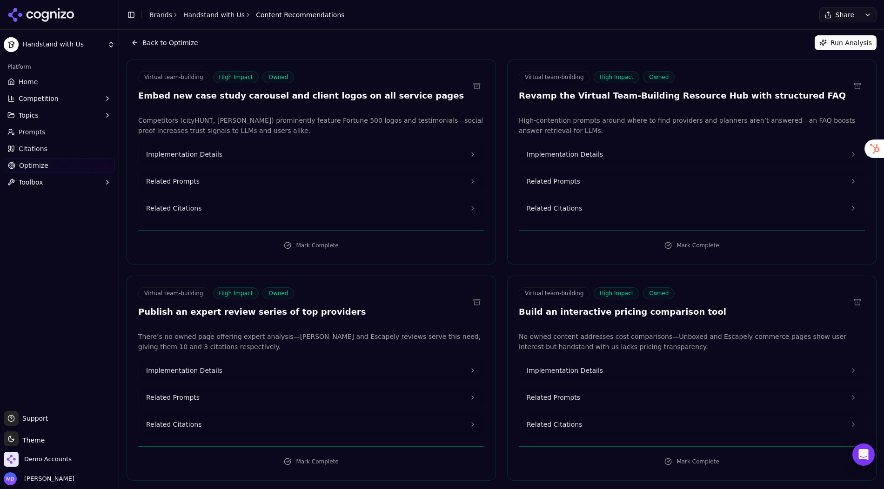
click at [191, 156] on span "Implementation Details" at bounding box center [184, 154] width 76 height 9
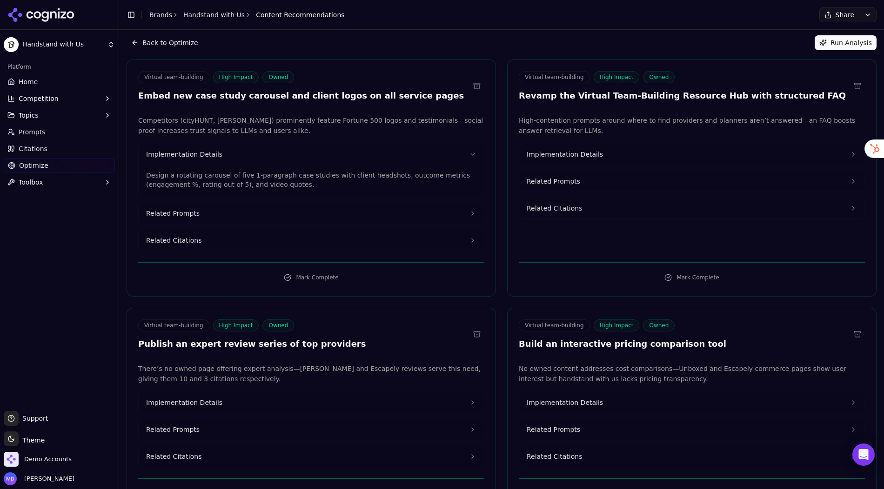
click at [198, 238] on span "Related Citations" at bounding box center [173, 240] width 55 height 9
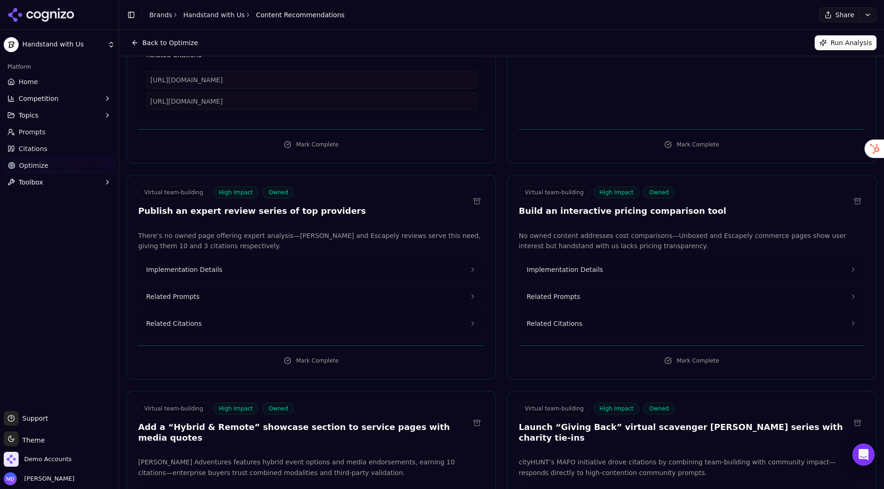
scroll to position [0, 0]
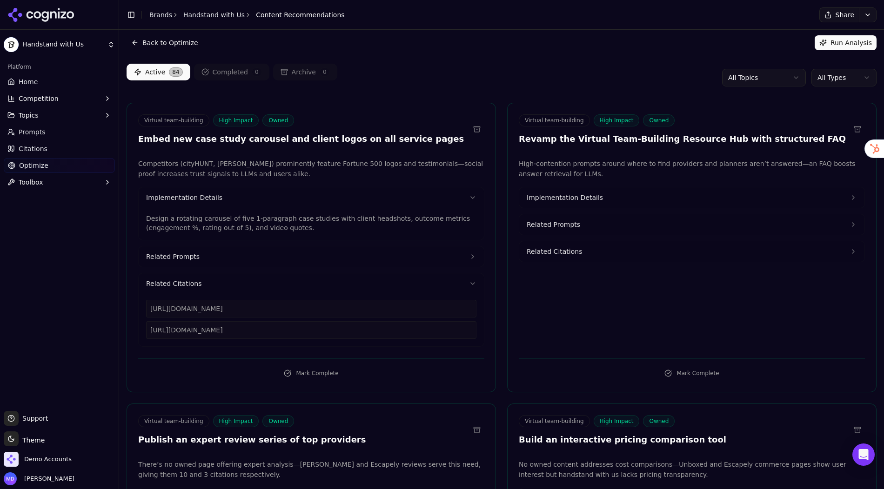
click at [15, 152] on link "Citations" at bounding box center [59, 148] width 111 height 15
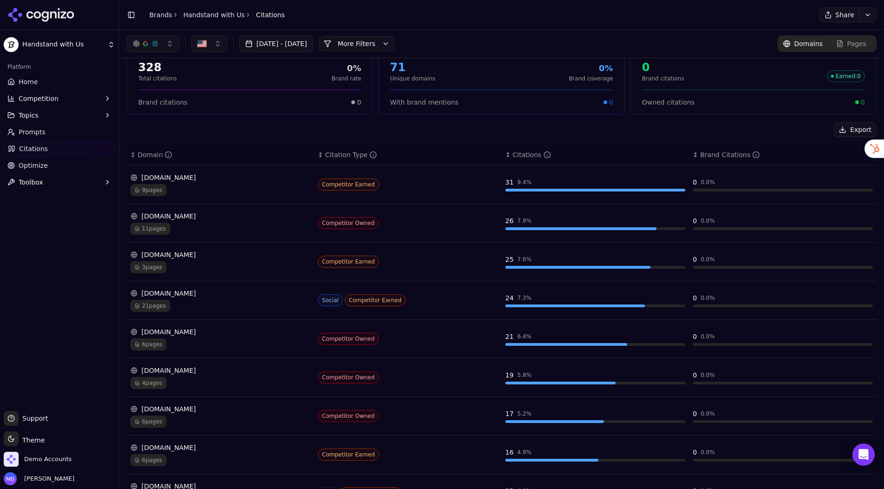
scroll to position [49, 0]
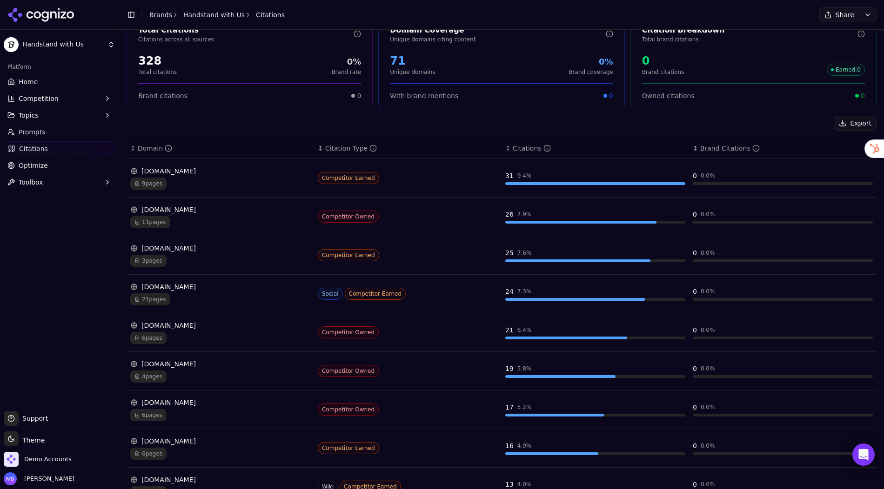
click at [207, 175] on div "teambuilding.com 9 pages" at bounding box center [220, 177] width 180 height 23
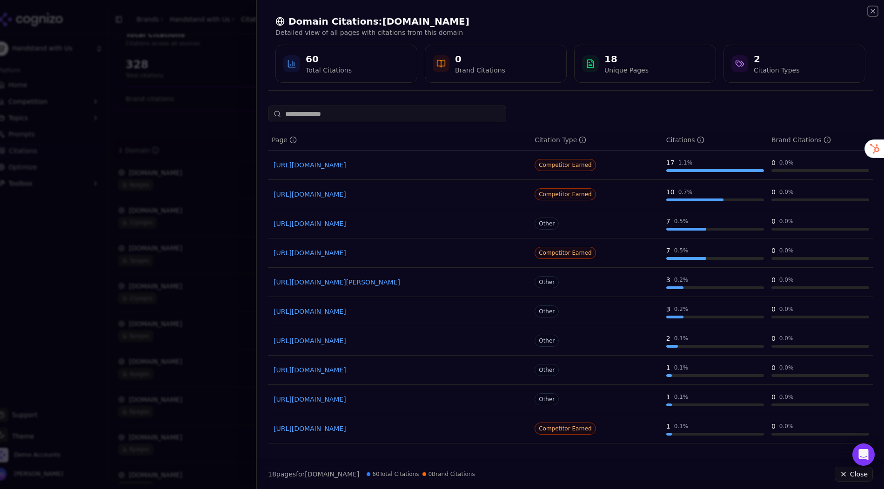
click at [841, 13] on icon "button" at bounding box center [872, 10] width 7 height 7
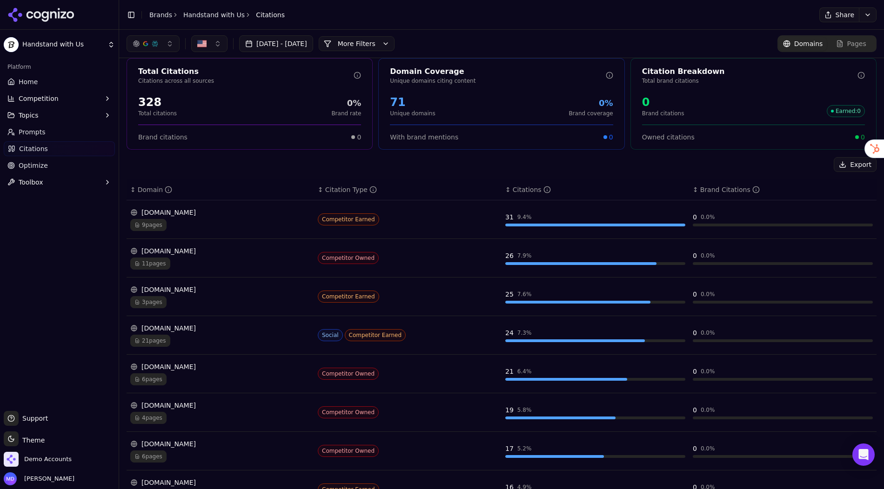
scroll to position [10, 0]
